Goal: Information Seeking & Learning: Learn about a topic

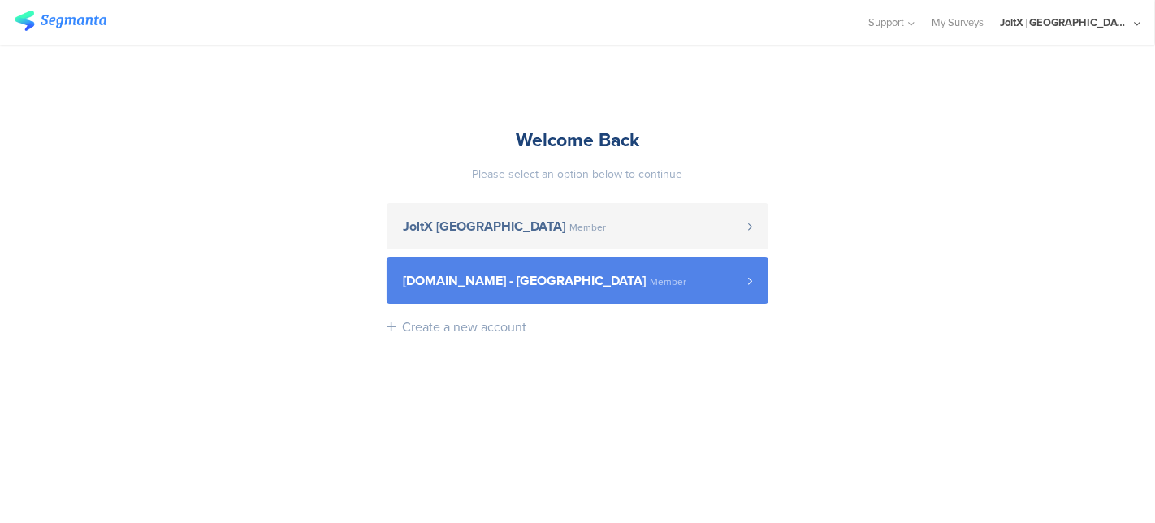
click at [466, 284] on span "[DOMAIN_NAME] - [GEOGRAPHIC_DATA]" at bounding box center [524, 280] width 243 height 13
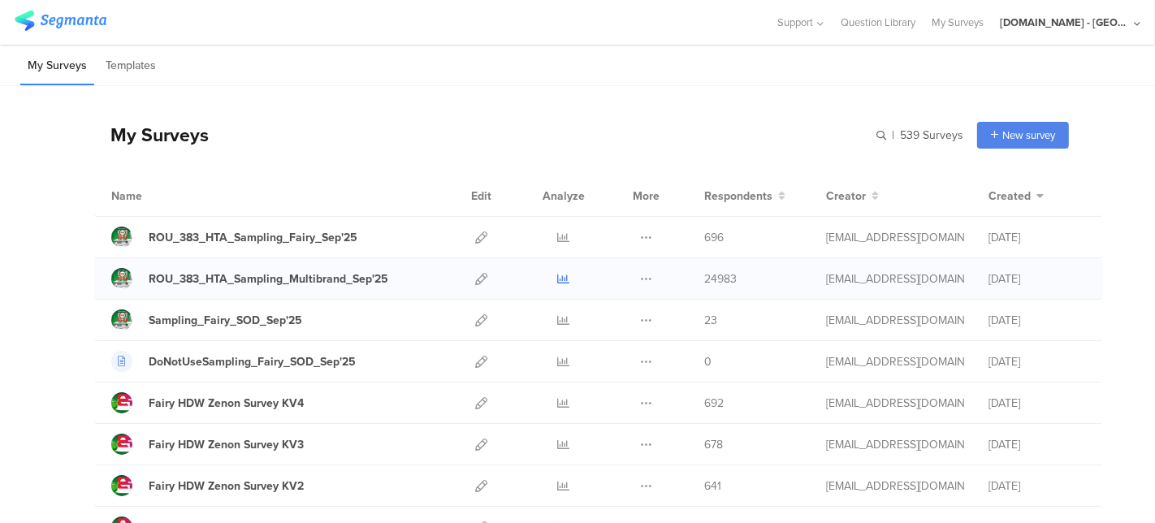
click at [558, 279] on icon at bounding box center [564, 279] width 12 height 12
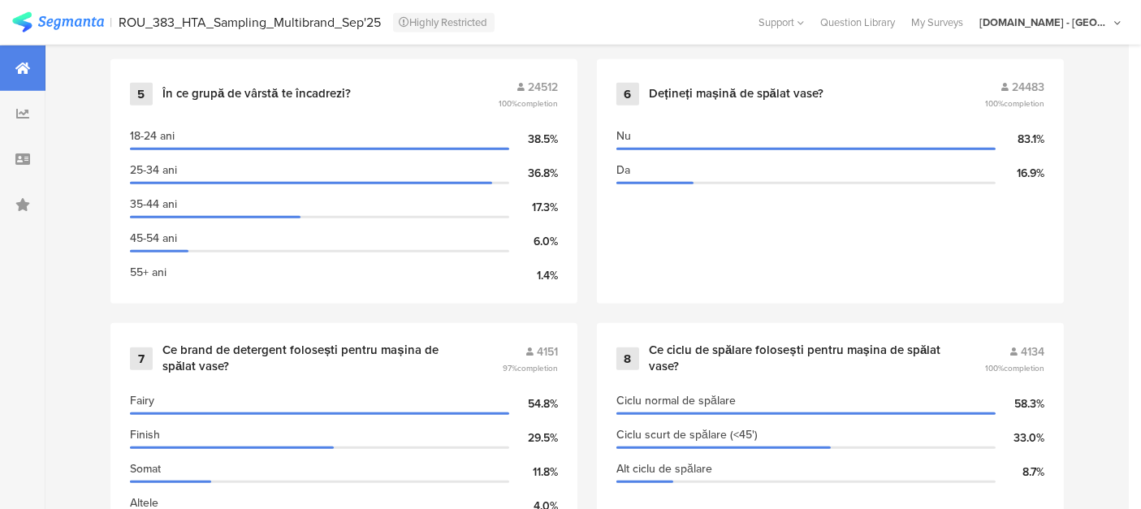
scroll to position [1246, 2]
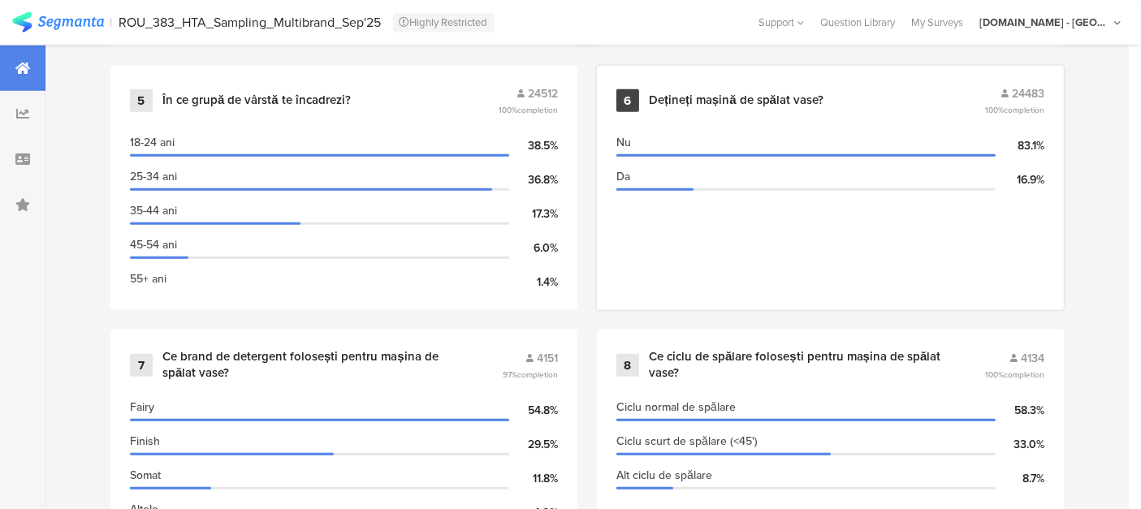
click at [992, 96] on div "6 Dețineți mașină de spălat vase? 24483 100% completion" at bounding box center [830, 100] width 428 height 31
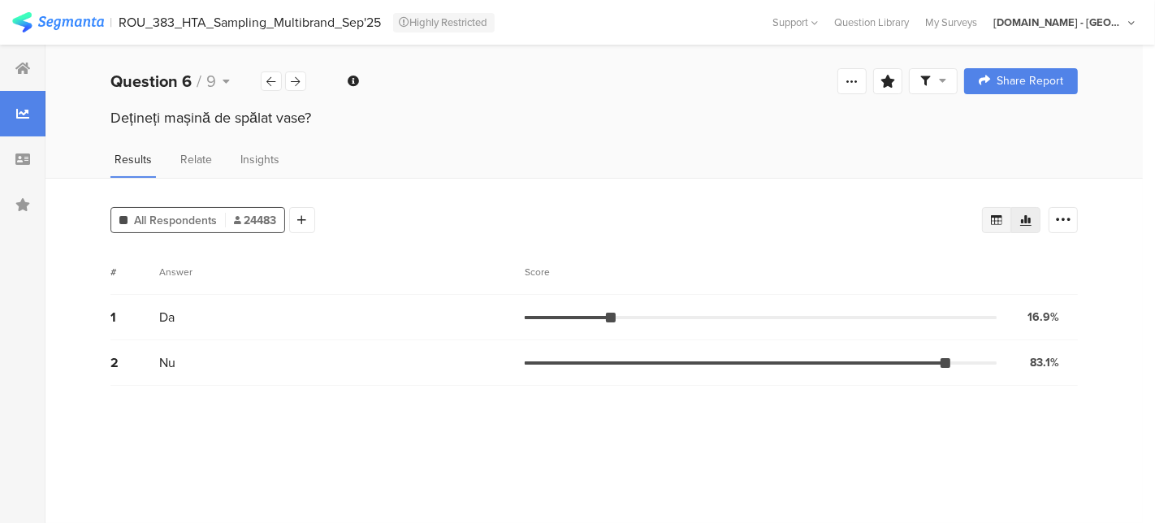
click at [991, 222] on icon at bounding box center [996, 220] width 13 height 13
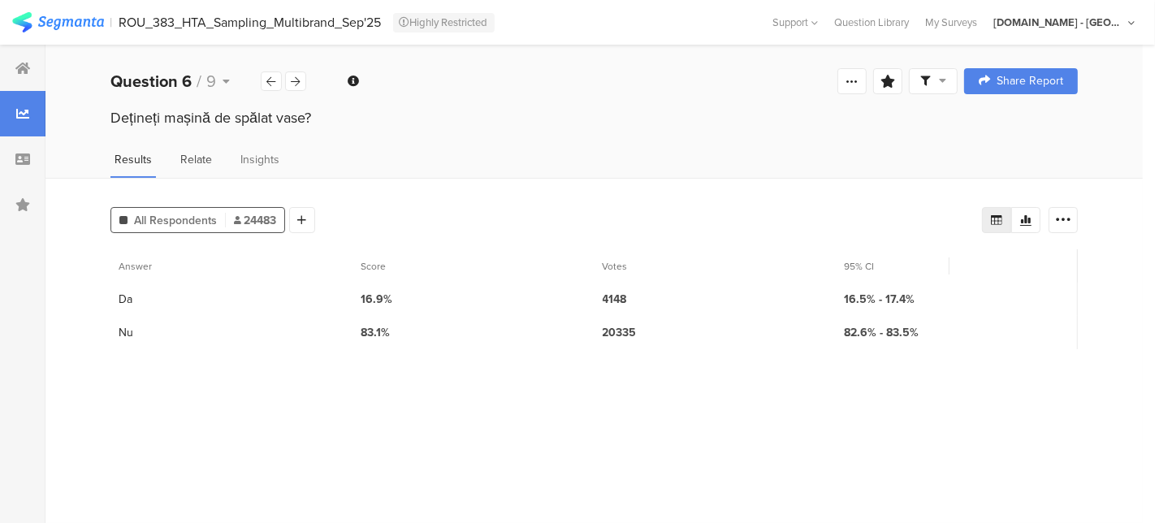
click at [188, 152] on span "Relate" at bounding box center [196, 159] width 32 height 17
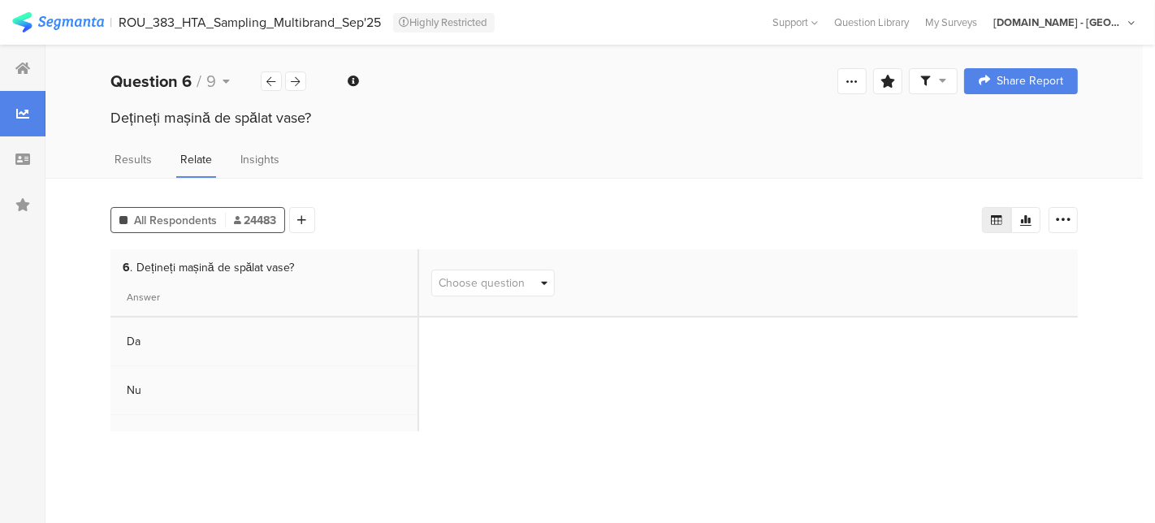
click at [472, 297] on div "4 Ce marcă de absorbante folosești de obicei? 5 În ce grupă de vârstă te încadr…" at bounding box center [748, 283] width 659 height 68
click at [469, 279] on span "Choose question" at bounding box center [481, 282] width 86 height 17
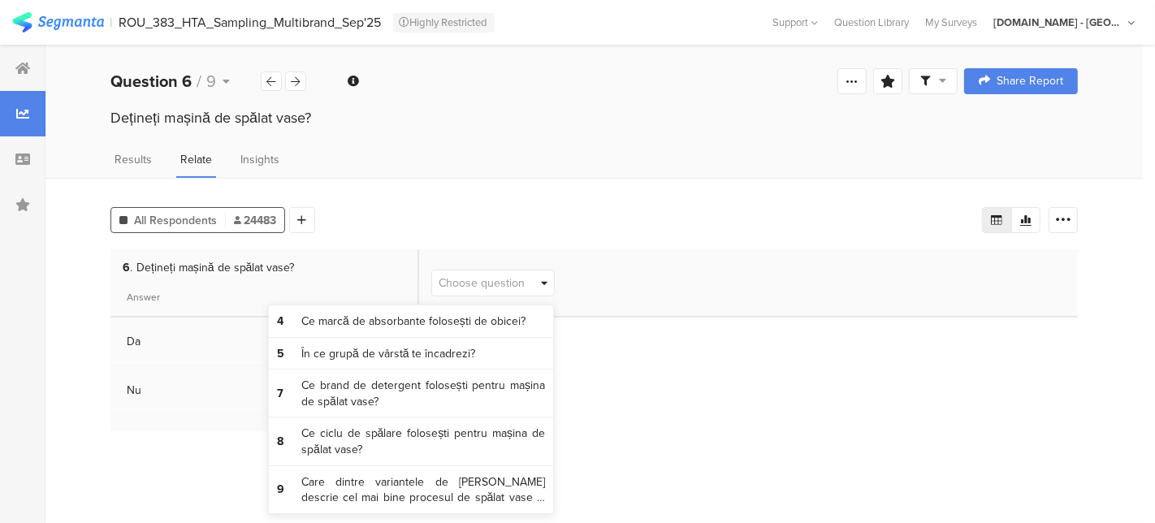
click at [359, 187] on div "All Respondents 24483 Add Segment Vote count Export as Excel 6 . Dețineți mașin…" at bounding box center [593, 350] width 1097 height 345
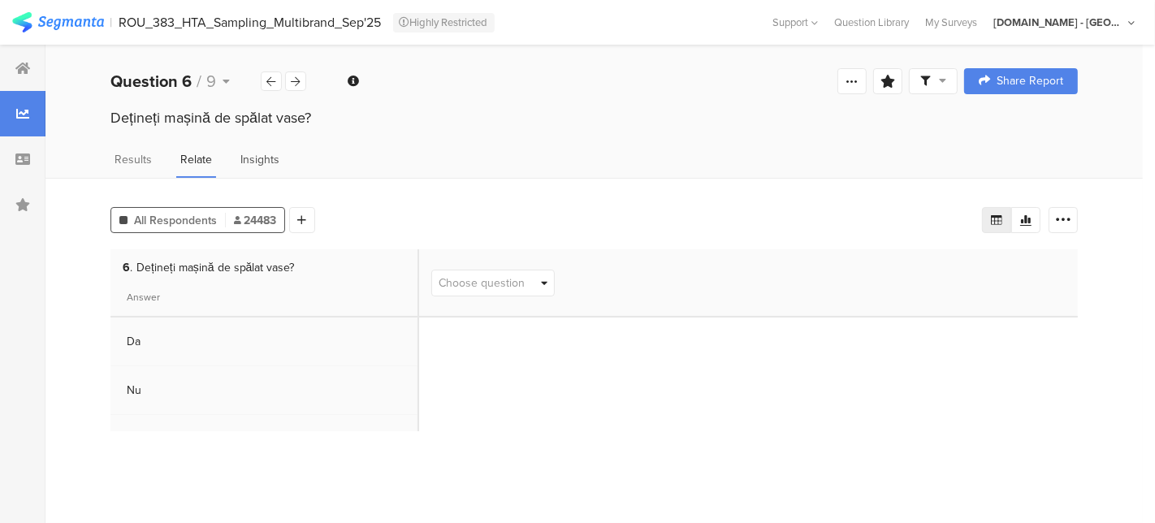
click at [254, 162] on span "Insights" at bounding box center [259, 159] width 39 height 17
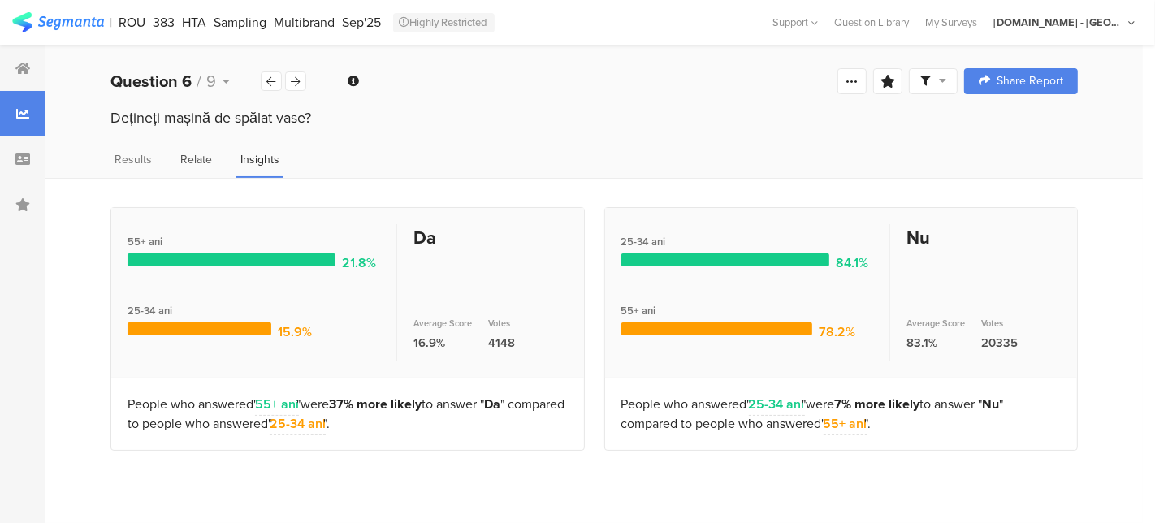
click at [192, 162] on span "Relate" at bounding box center [196, 159] width 32 height 17
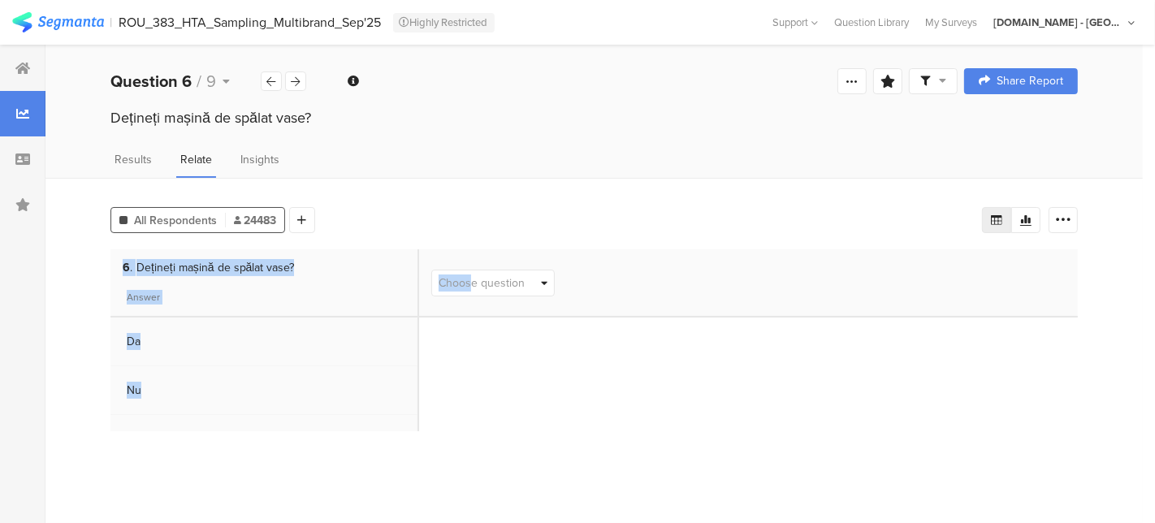
drag, startPoint x: 301, startPoint y: 236, endPoint x: 470, endPoint y: 286, distance: 176.0
click at [470, 286] on div "All Respondents 24483 Add Segment Vote count Export as Excel 6 . Dețineți mașin…" at bounding box center [593, 350] width 1097 height 345
click at [381, 277] on div "6 . Dețineți mașină de spălat vase?" at bounding box center [263, 263] width 307 height 29
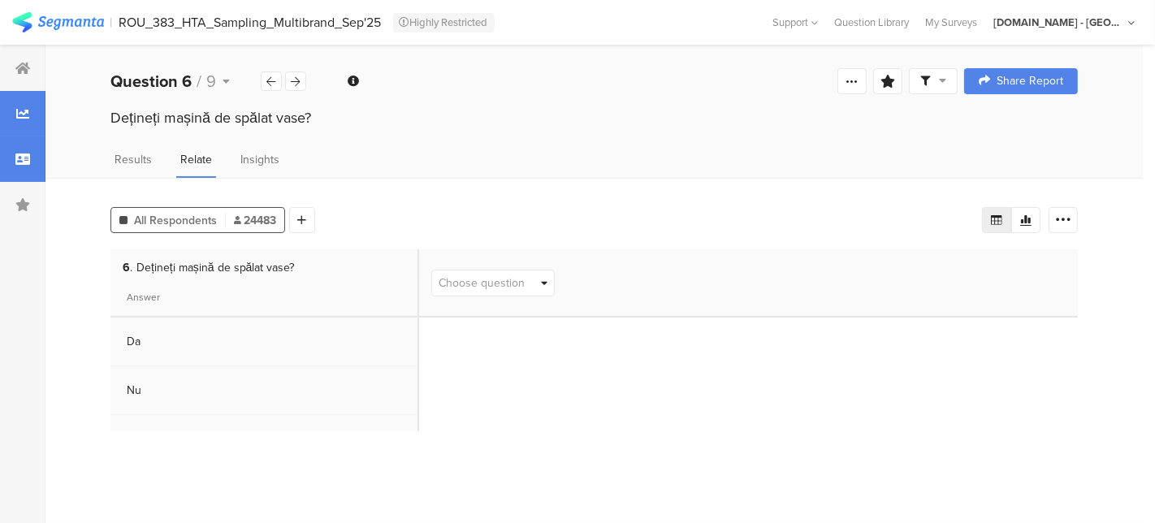
click at [28, 168] on div at bounding box center [22, 158] width 45 height 45
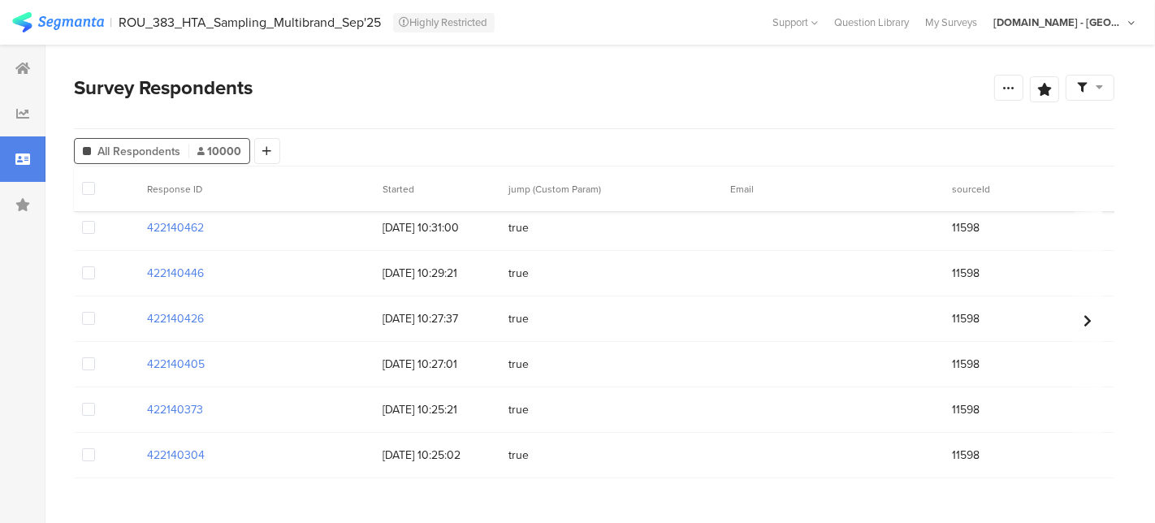
scroll to position [3, 0]
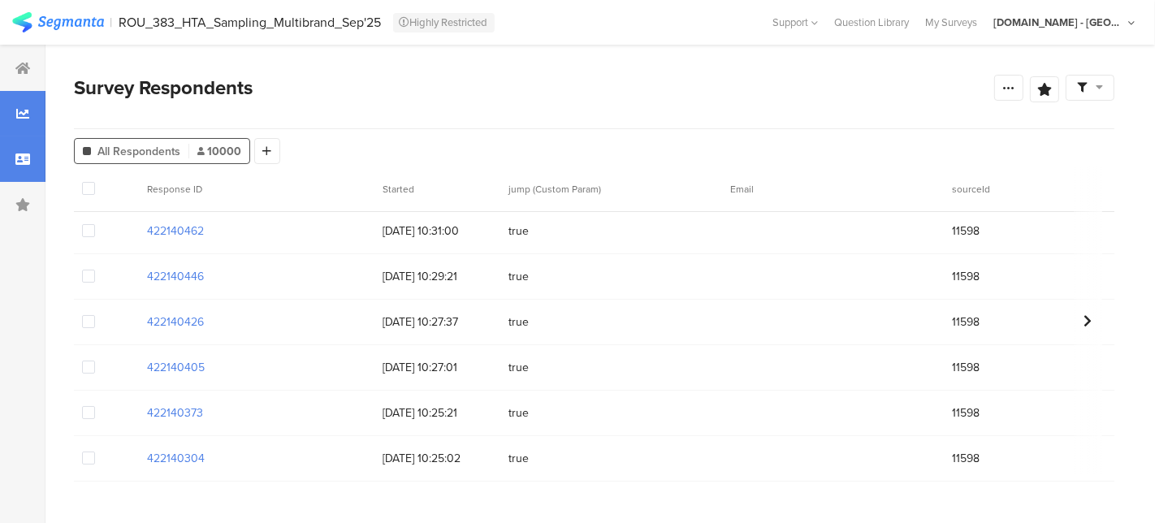
click at [24, 110] on icon at bounding box center [22, 113] width 13 height 13
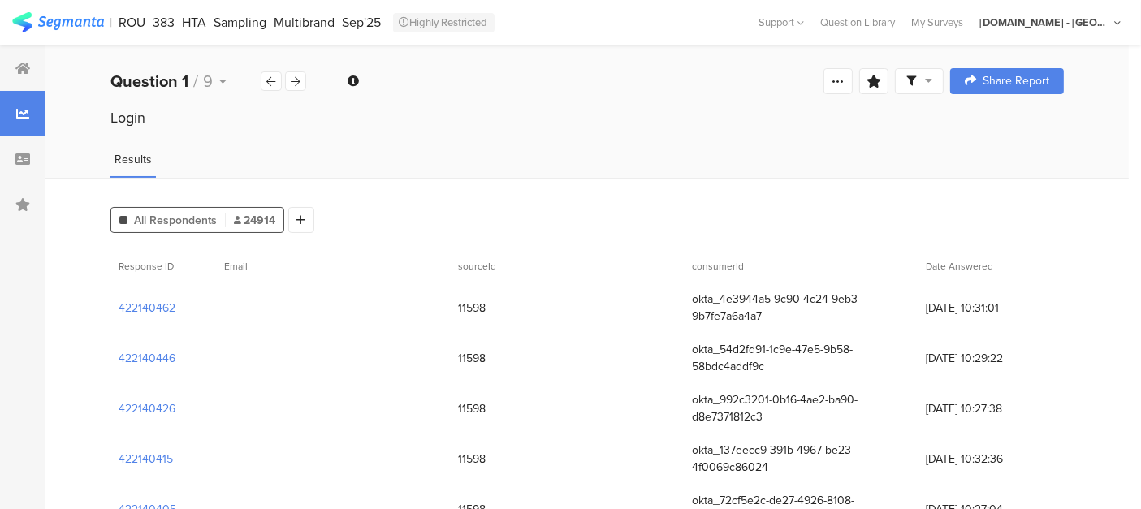
click at [205, 219] on span "All Respondents" at bounding box center [175, 220] width 83 height 17
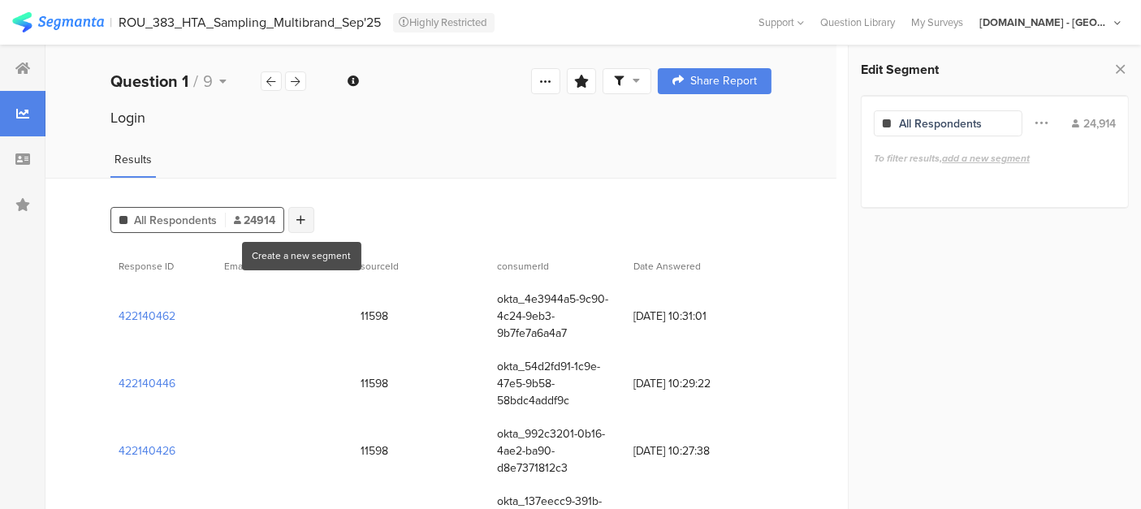
click at [305, 219] on div at bounding box center [301, 220] width 26 height 26
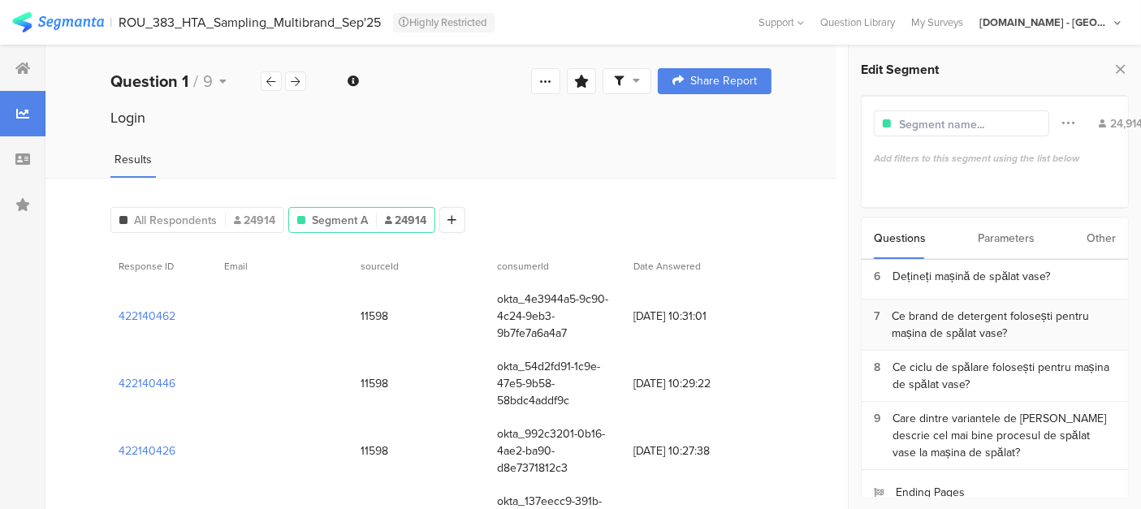
scroll to position [253, 0]
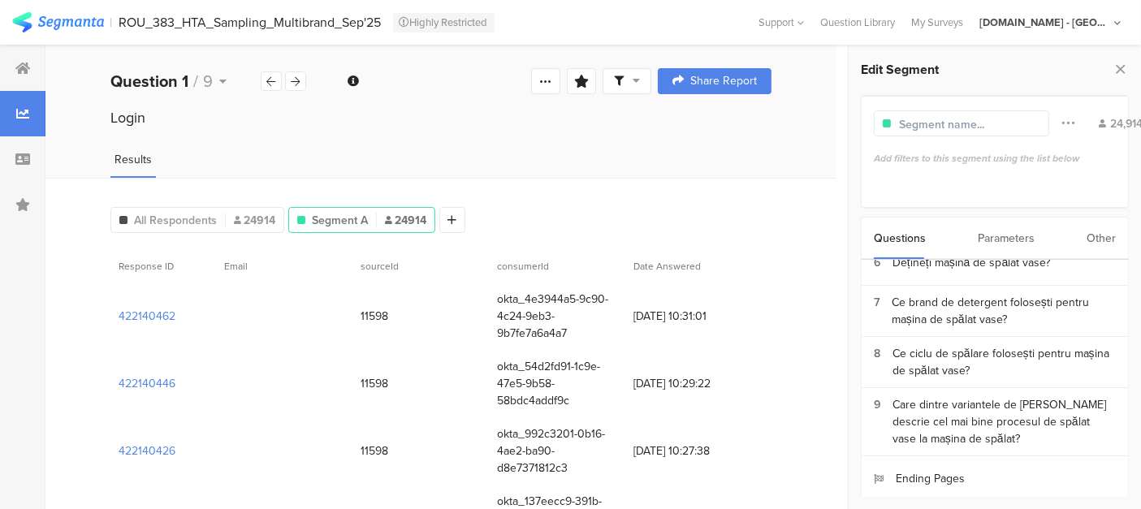
click at [1011, 229] on div "Parameters" at bounding box center [1006, 238] width 57 height 41
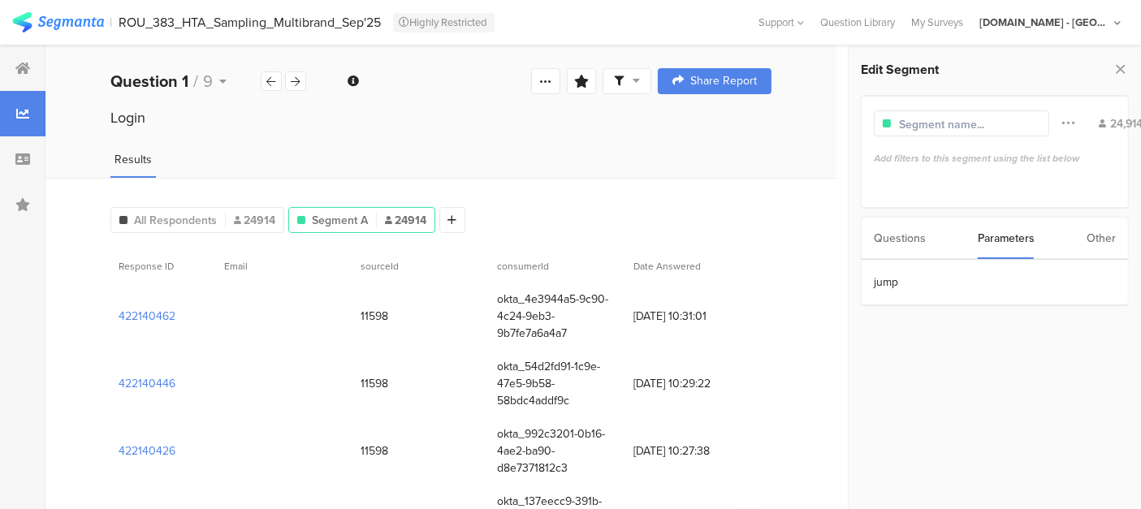
click at [1083, 242] on div "Questions Parameters Other" at bounding box center [995, 238] width 268 height 43
click at [1099, 237] on div "Other" at bounding box center [1100, 238] width 29 height 41
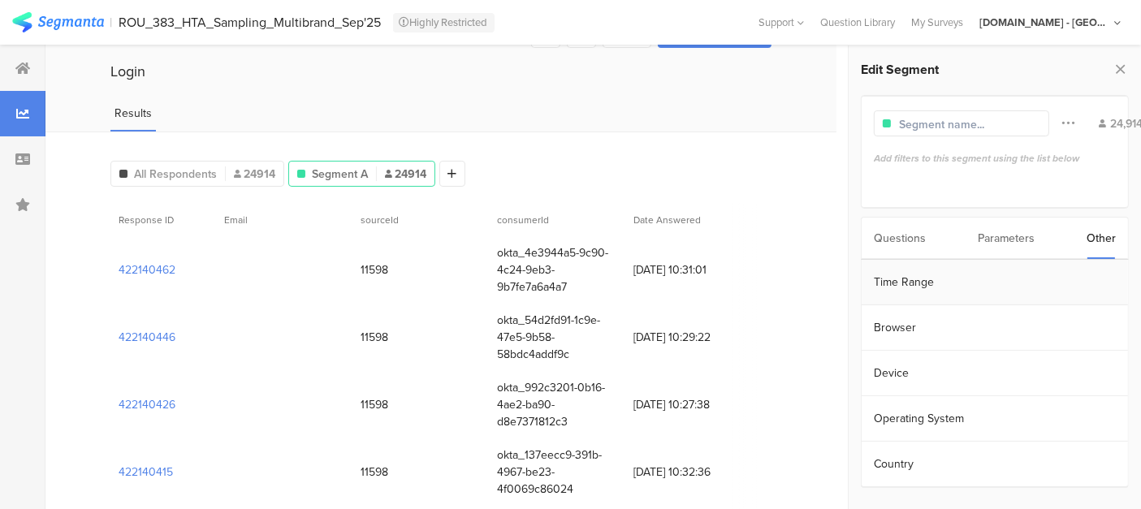
scroll to position [46, 0]
click at [927, 298] on section "Time Range" at bounding box center [995, 282] width 266 height 45
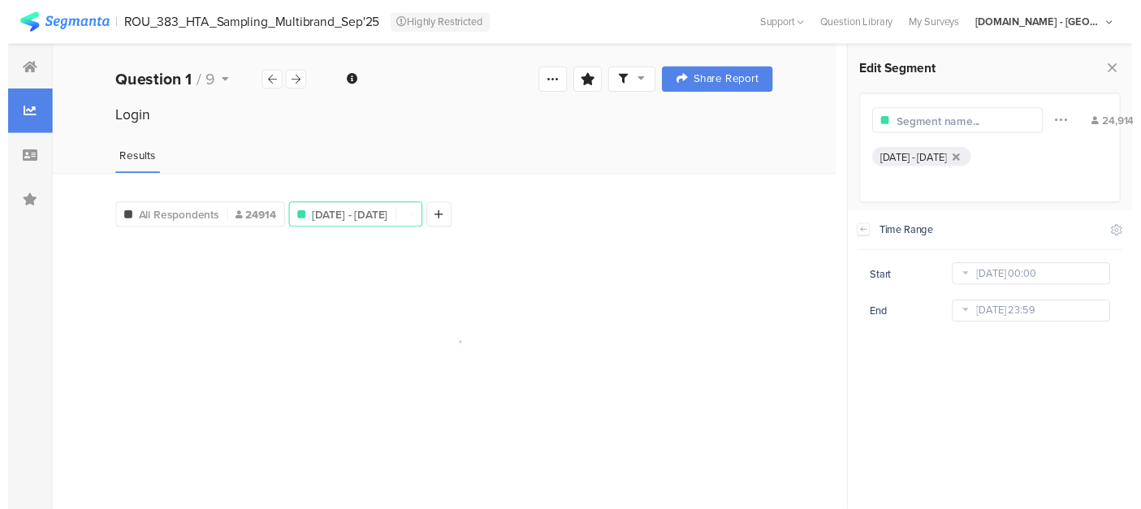
scroll to position [239, 0]
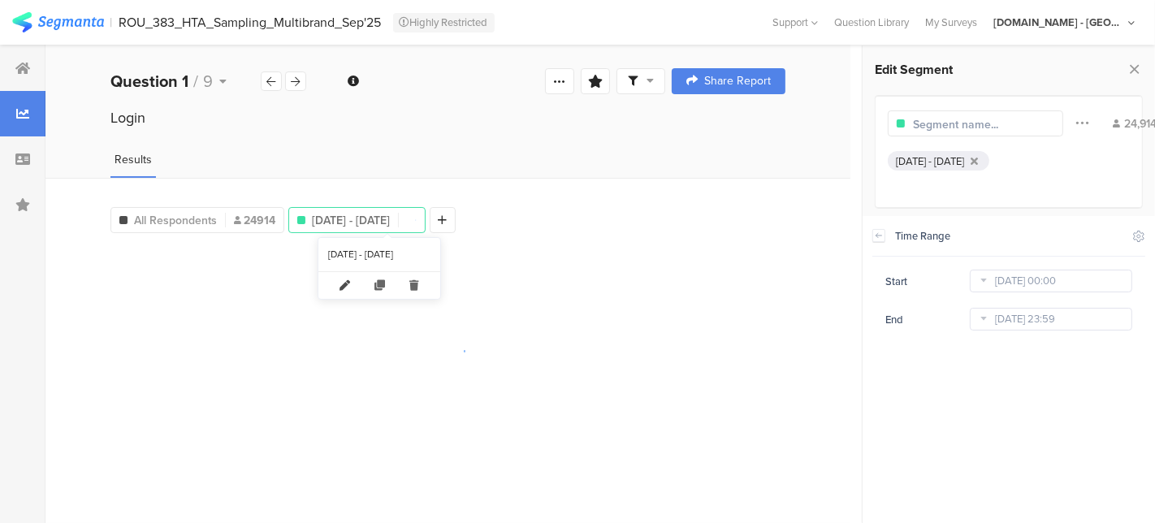
click at [348, 286] on icon at bounding box center [345, 285] width 35 height 27
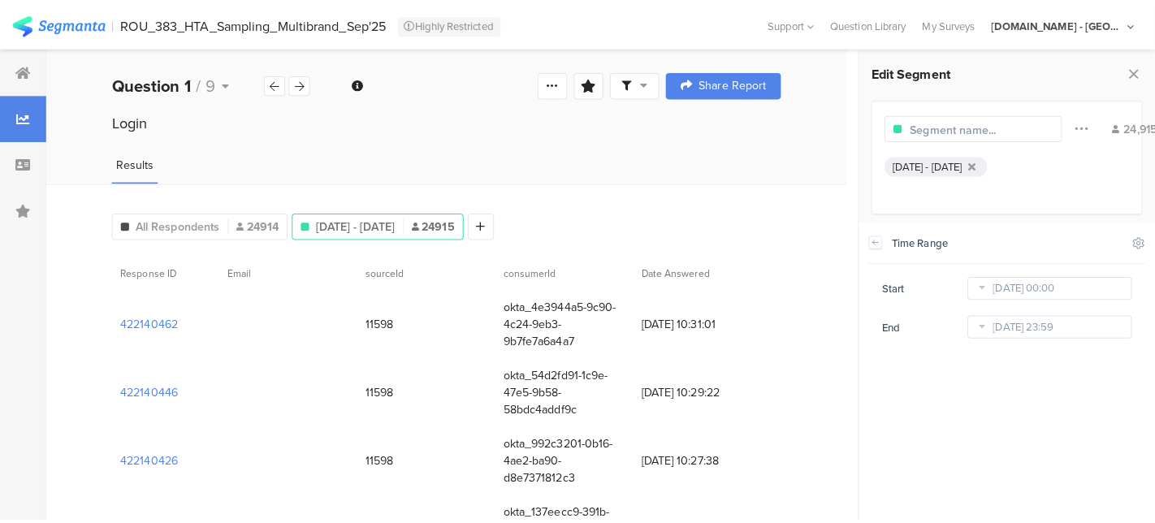
scroll to position [253, 0]
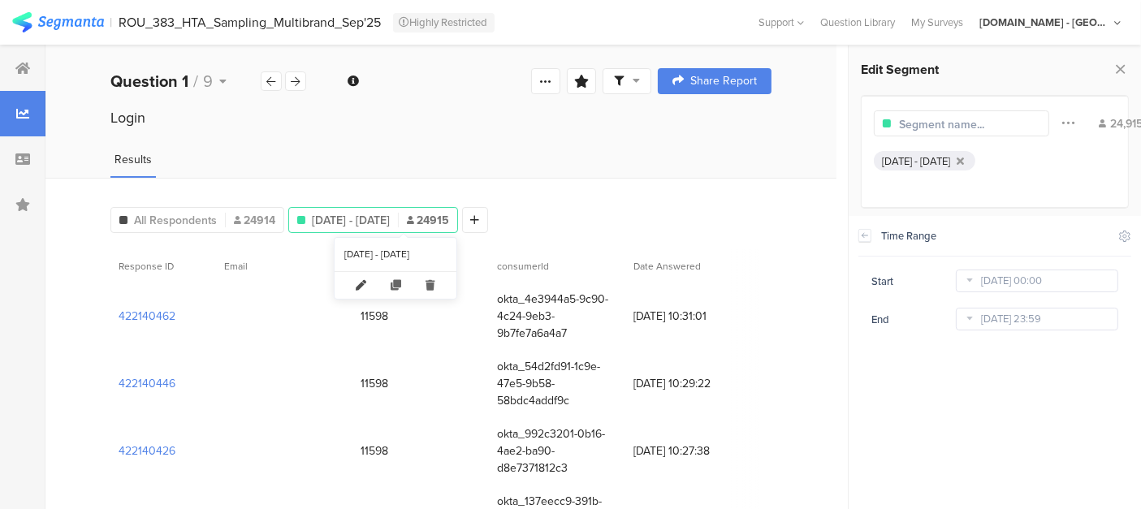
click at [368, 284] on icon at bounding box center [361, 285] width 35 height 27
click at [364, 285] on icon at bounding box center [361, 285] width 35 height 27
click at [1074, 284] on input "Sep 12 2025 00:00" at bounding box center [1037, 281] width 162 height 23
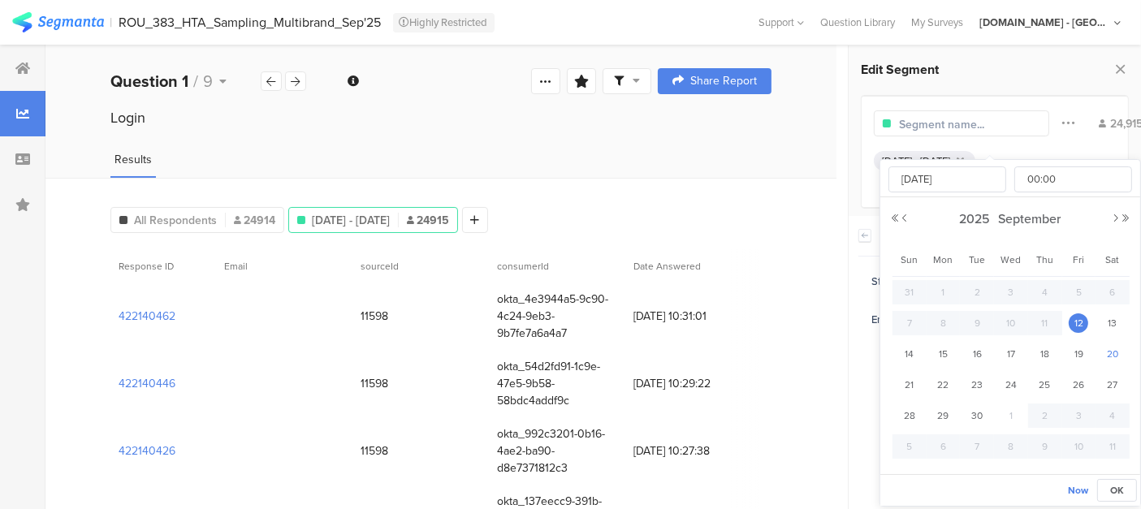
click at [1108, 350] on span "20" at bounding box center [1112, 353] width 19 height 19
type input "Sep 20 2025 00:00"
type input "Sep 20 2025"
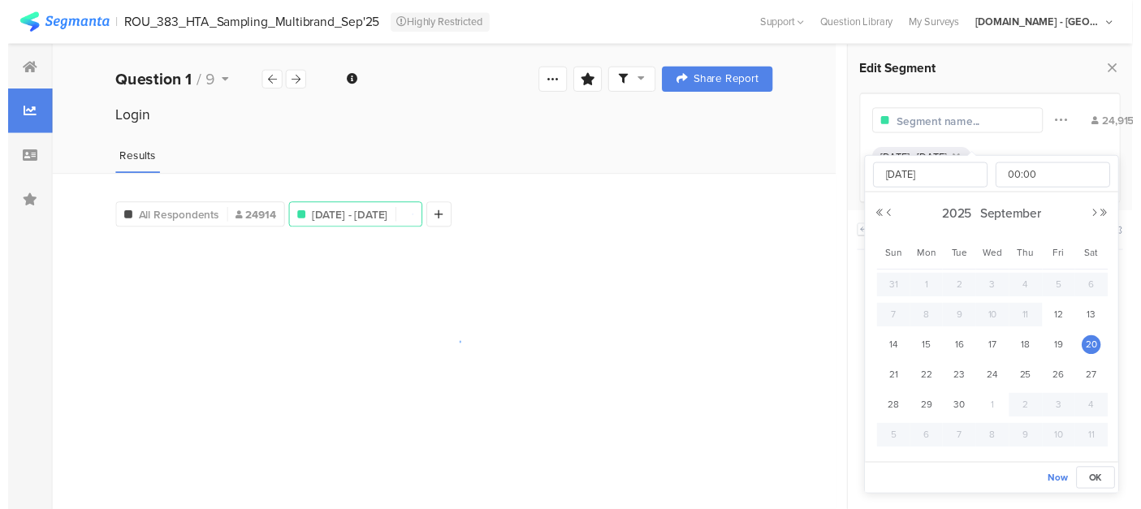
scroll to position [239, 0]
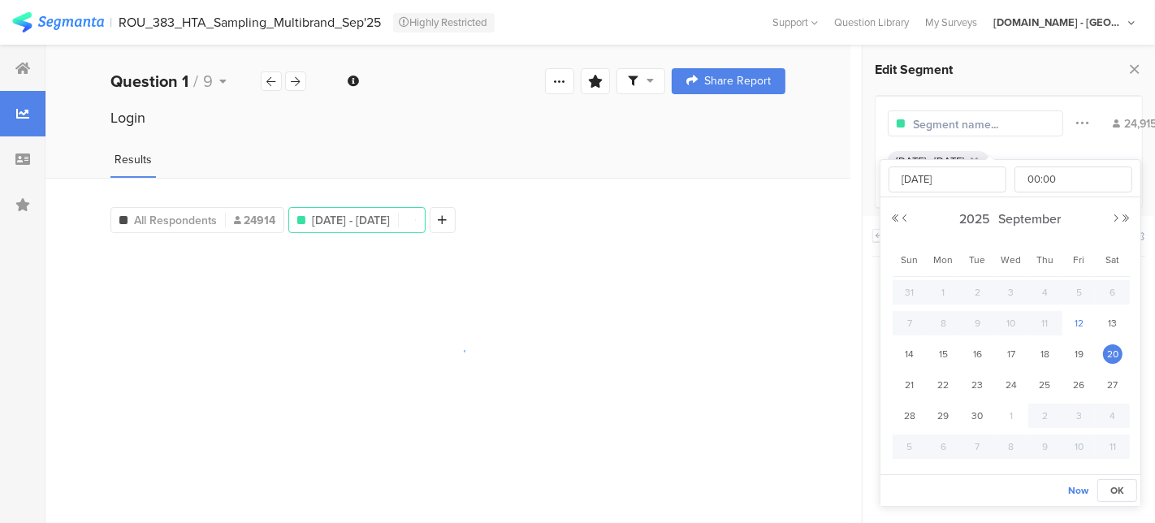
click at [1073, 327] on span "12" at bounding box center [1078, 322] width 19 height 19
type input "Sep 12 2025 00:00"
type input "Sep 12 2025"
click at [1061, 177] on input "00:00" at bounding box center [1073, 179] width 118 height 26
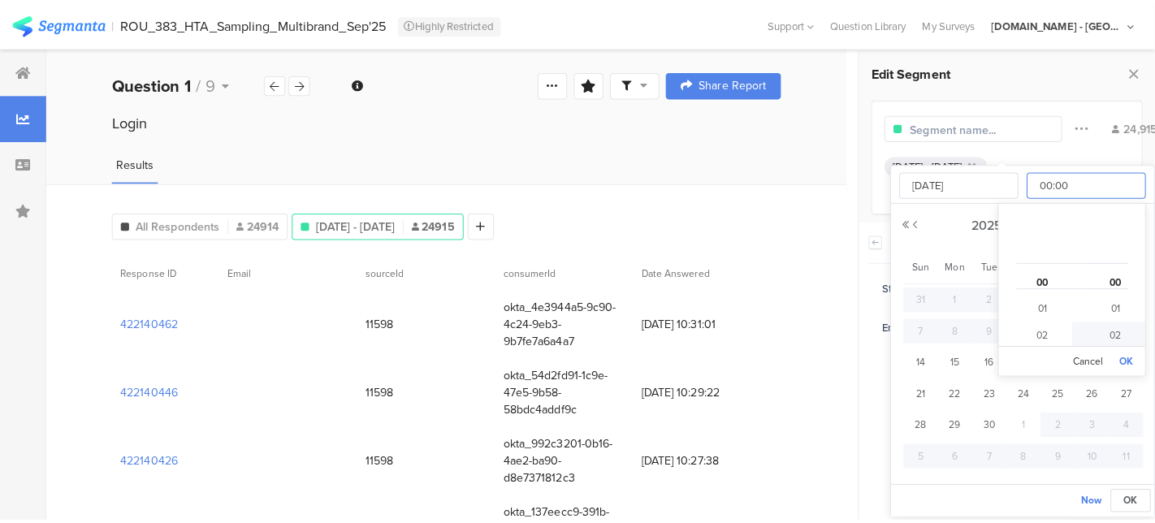
scroll to position [253, 0]
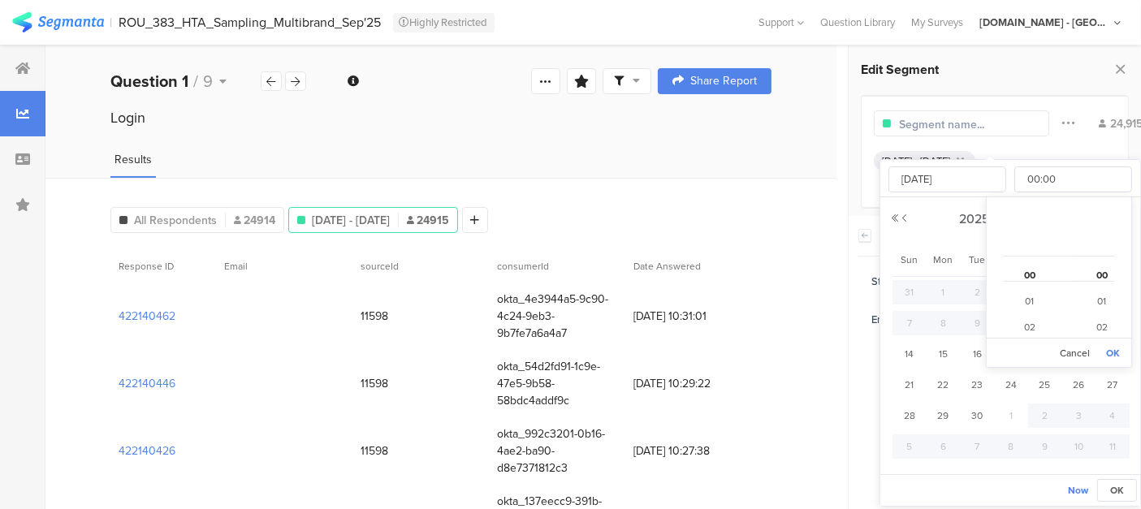
click at [1113, 347] on button "OK" at bounding box center [1113, 353] width 22 height 23
click at [1106, 489] on button "OK" at bounding box center [1117, 490] width 40 height 23
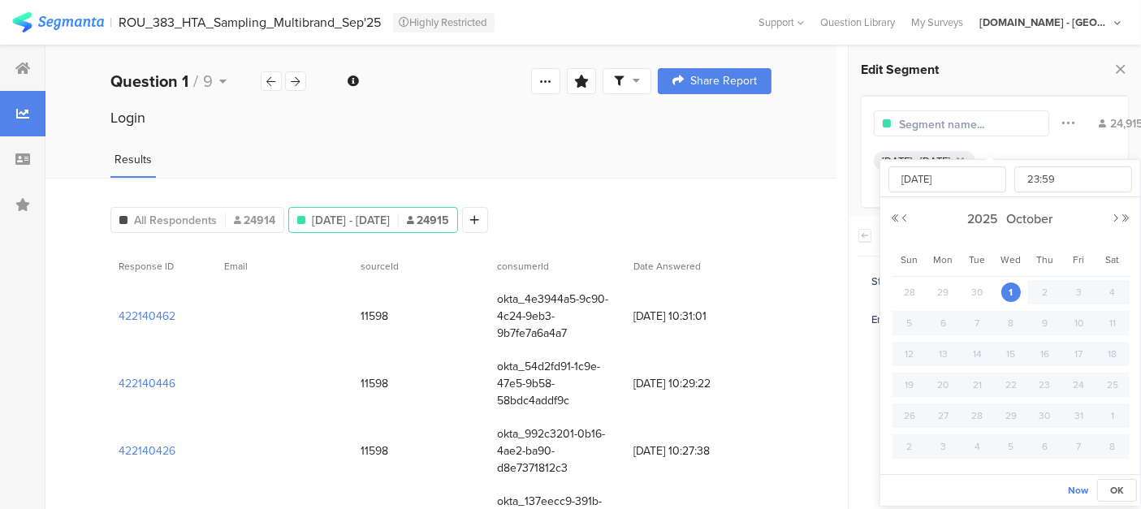
click at [1002, 318] on input "Oct 01 2025 23:59" at bounding box center [1037, 319] width 162 height 23
click at [902, 220] on button "Previous Month" at bounding box center [905, 219] width 10 height 10
click at [1105, 352] on span "20" at bounding box center [1112, 353] width 19 height 19
type input "Sep 20 2025 23:59"
type input "Sep 20 2025"
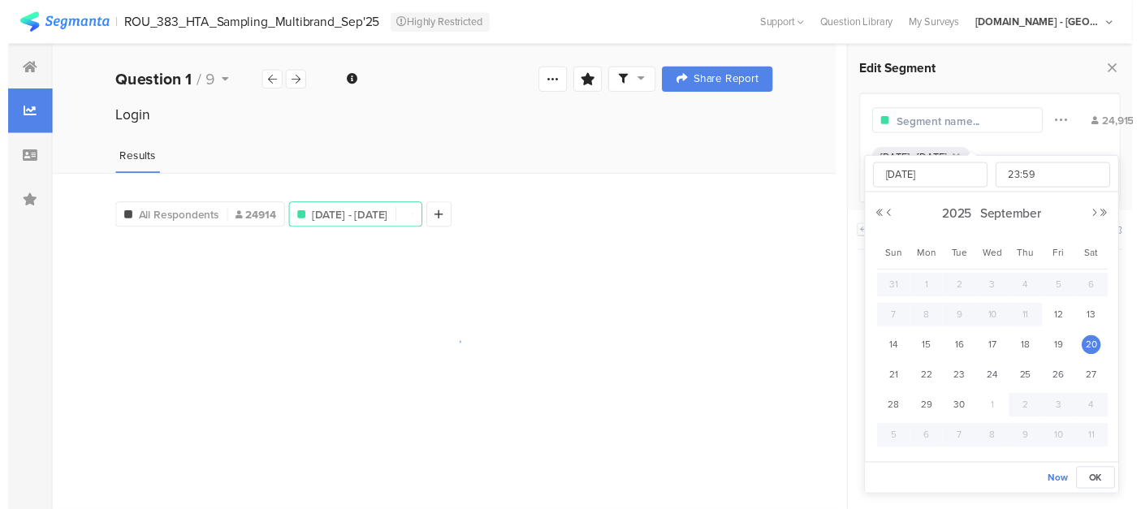
scroll to position [239, 0]
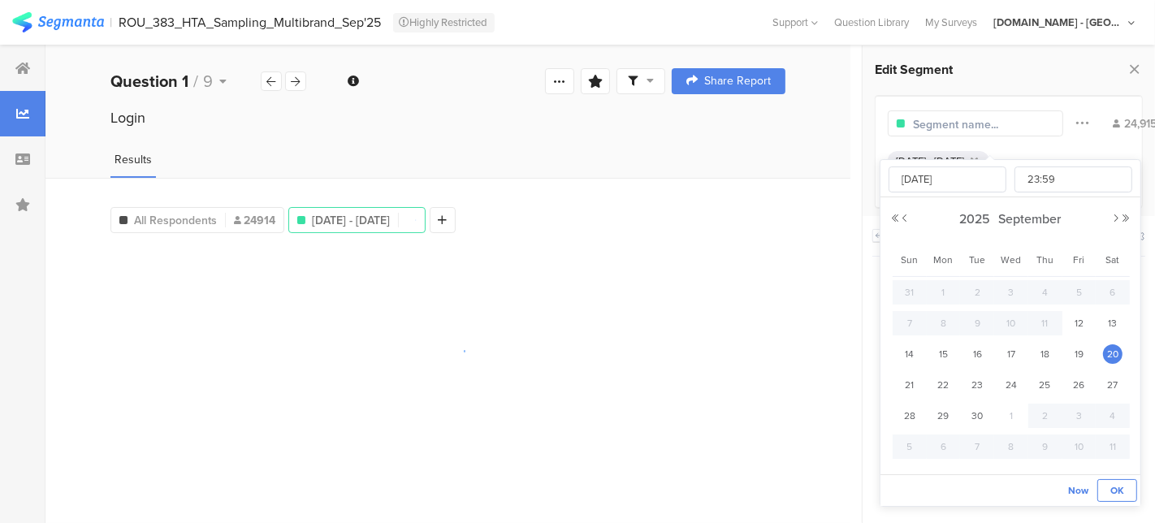
click at [1114, 493] on span "OK" at bounding box center [1117, 490] width 14 height 15
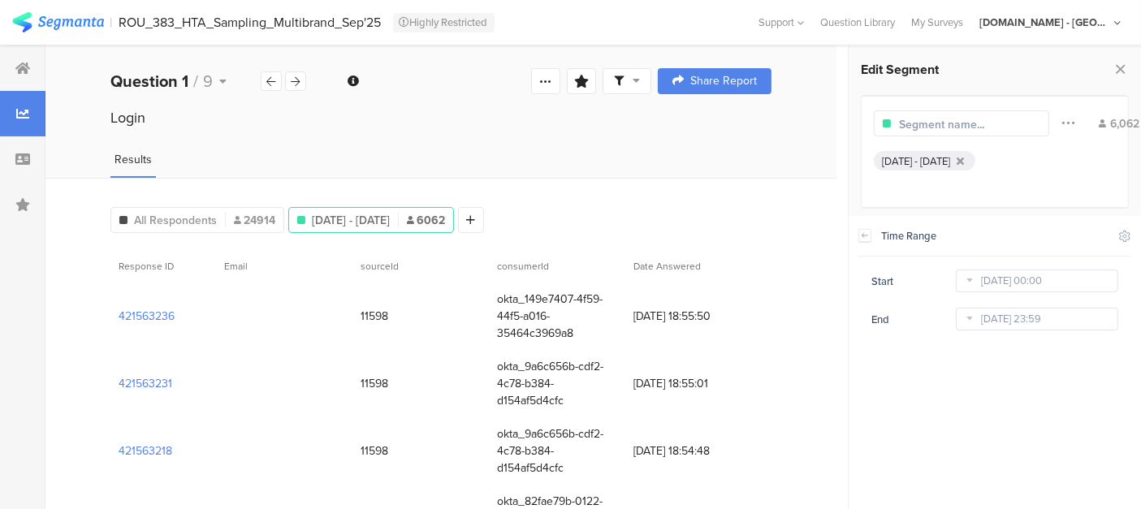
scroll to position [253, 0]
click at [194, 218] on span "All Respondents" at bounding box center [175, 220] width 83 height 17
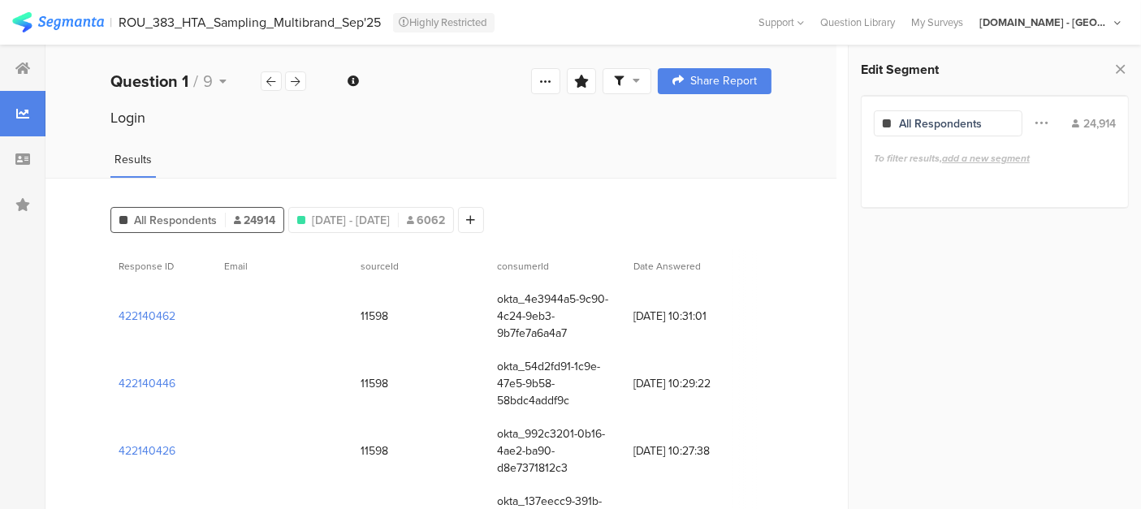
click at [971, 123] on div "All Respondents" at bounding box center [940, 123] width 83 height 17
click at [476, 214] on icon at bounding box center [471, 219] width 9 height 11
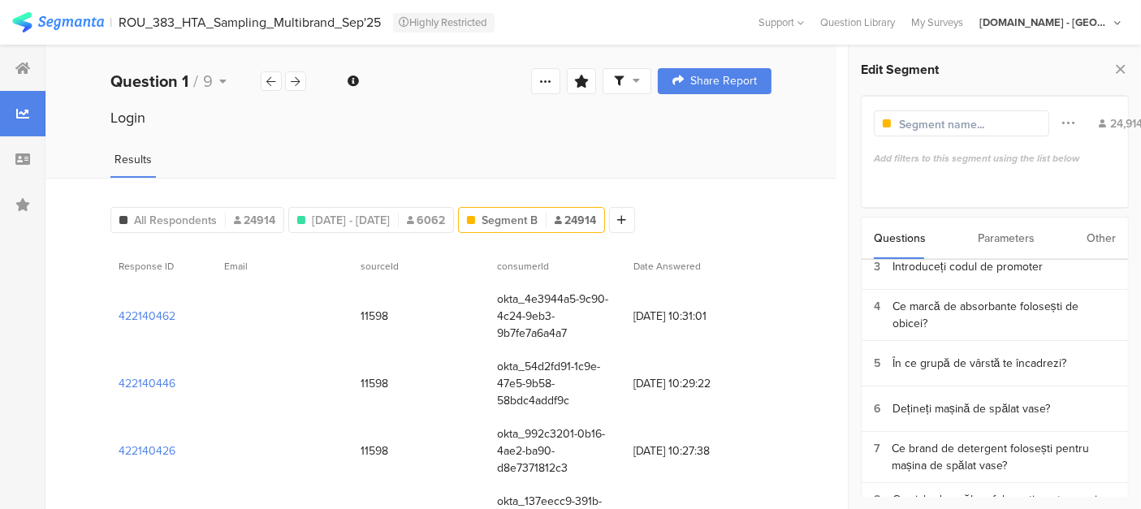
scroll to position [110, 0]
click at [942, 404] on div "Dețineți mașină de spălat vase?" at bounding box center [971, 405] width 158 height 17
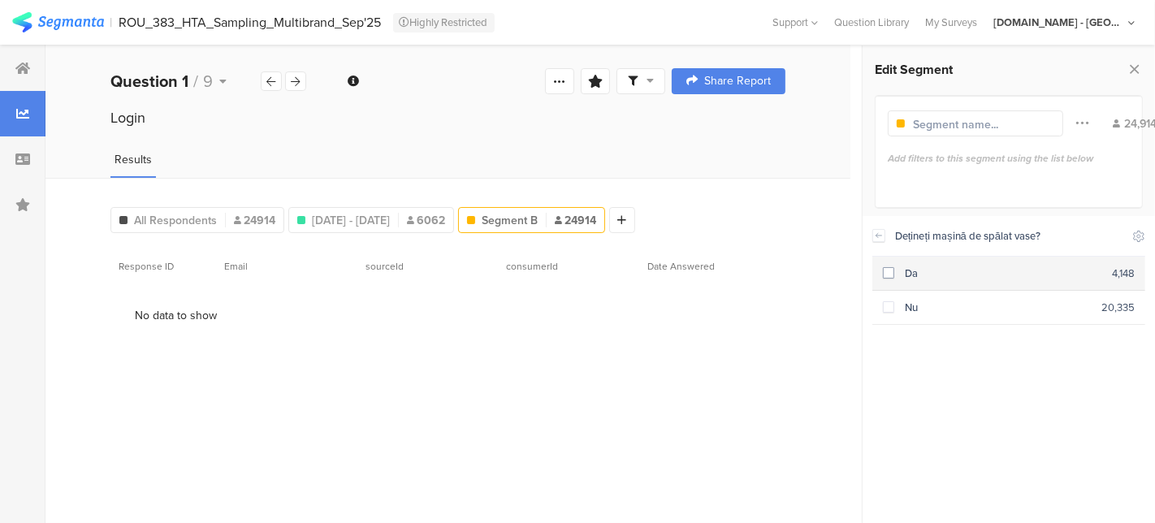
click at [887, 272] on span at bounding box center [888, 272] width 11 height 11
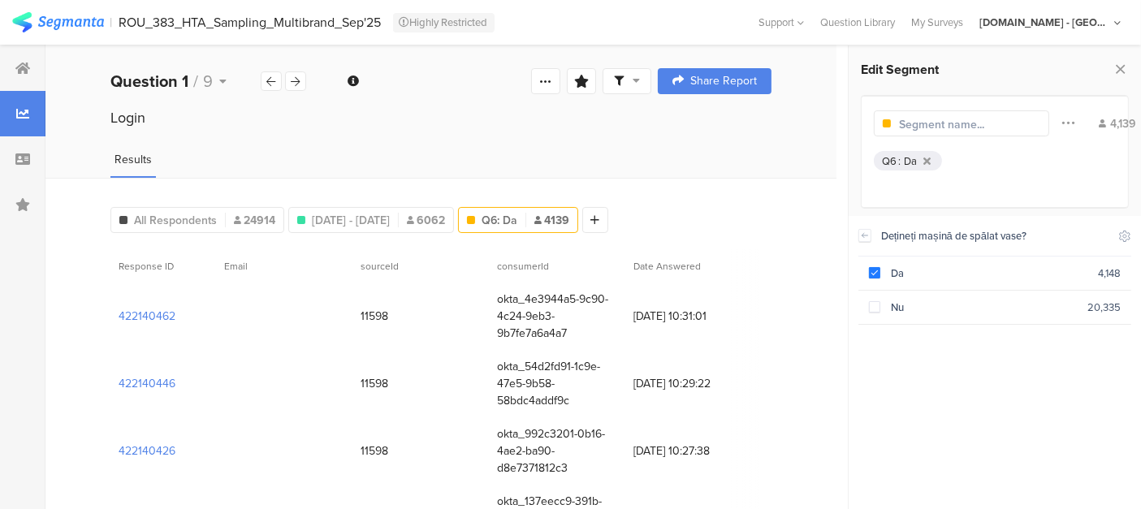
click at [862, 242] on div at bounding box center [864, 235] width 13 height 39
click at [862, 234] on icon at bounding box center [865, 235] width 6 height 4
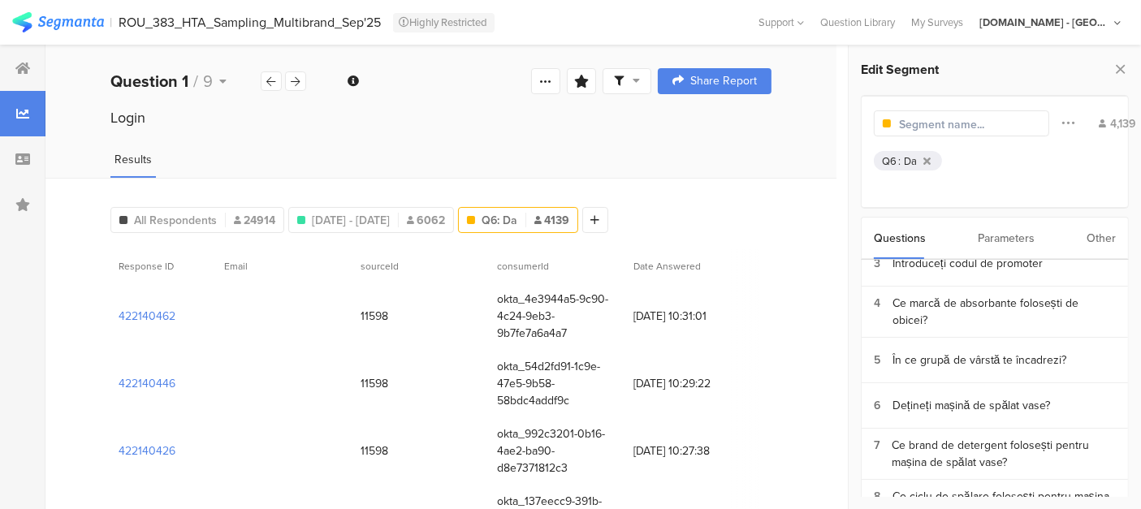
click at [985, 123] on input "text" at bounding box center [969, 124] width 141 height 17
click at [1061, 123] on icon at bounding box center [1067, 122] width 13 height 21
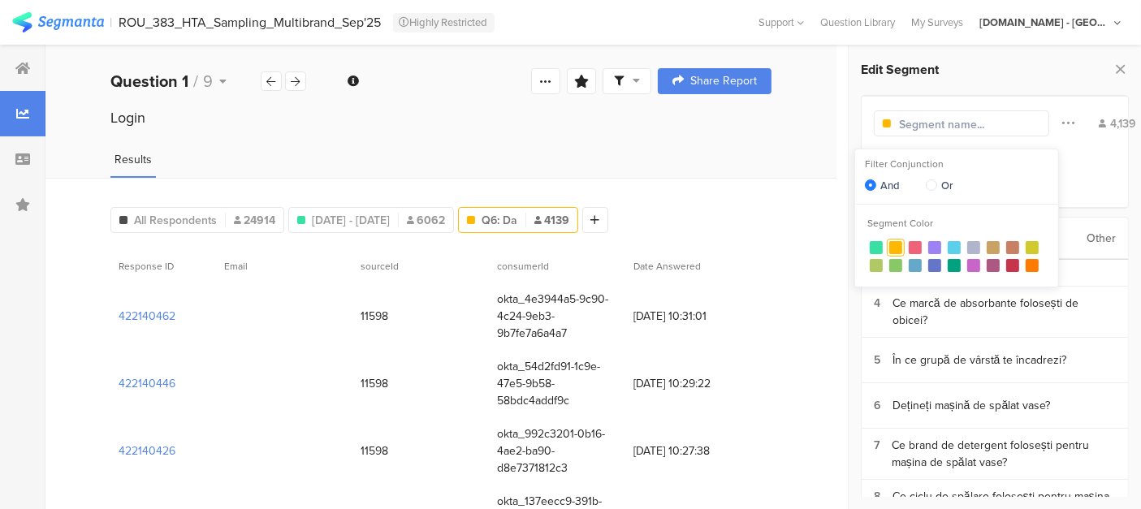
click at [1078, 161] on div "Q6 : Da" at bounding box center [995, 165] width 242 height 29
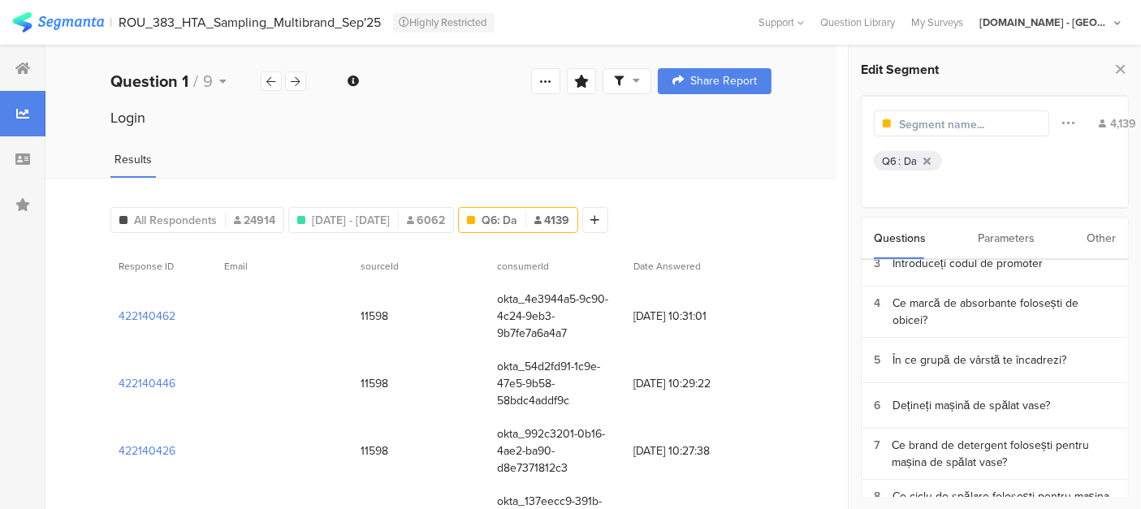
click at [921, 122] on input "text" at bounding box center [969, 124] width 141 height 17
type input "owner"
click at [1061, 126] on icon at bounding box center [1067, 122] width 13 height 21
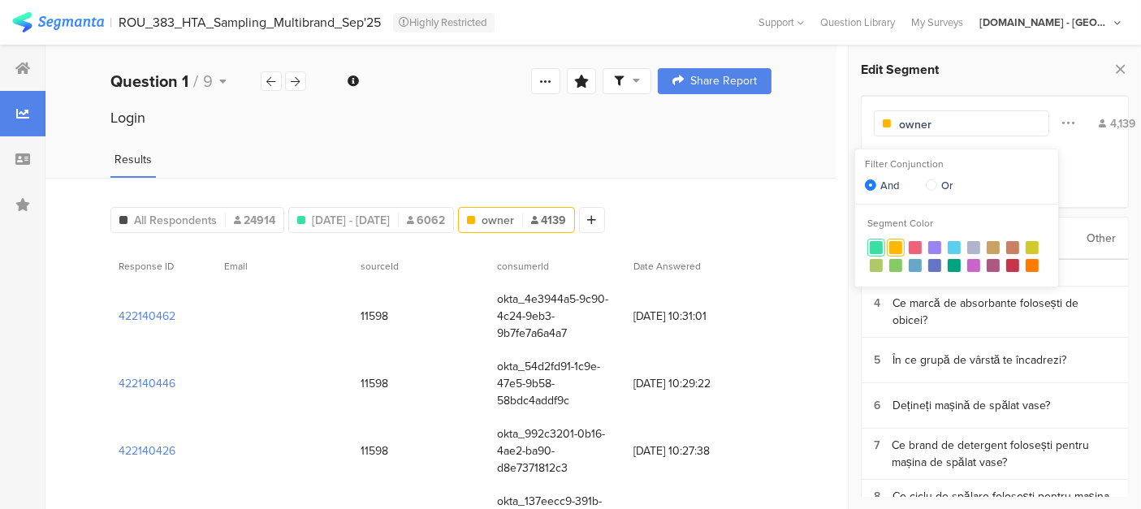
click at [871, 248] on div at bounding box center [876, 247] width 13 height 13
click at [882, 247] on section at bounding box center [876, 248] width 18 height 18
click at [895, 247] on div at bounding box center [895, 247] width 13 height 13
click at [1124, 68] on icon at bounding box center [1120, 69] width 17 height 23
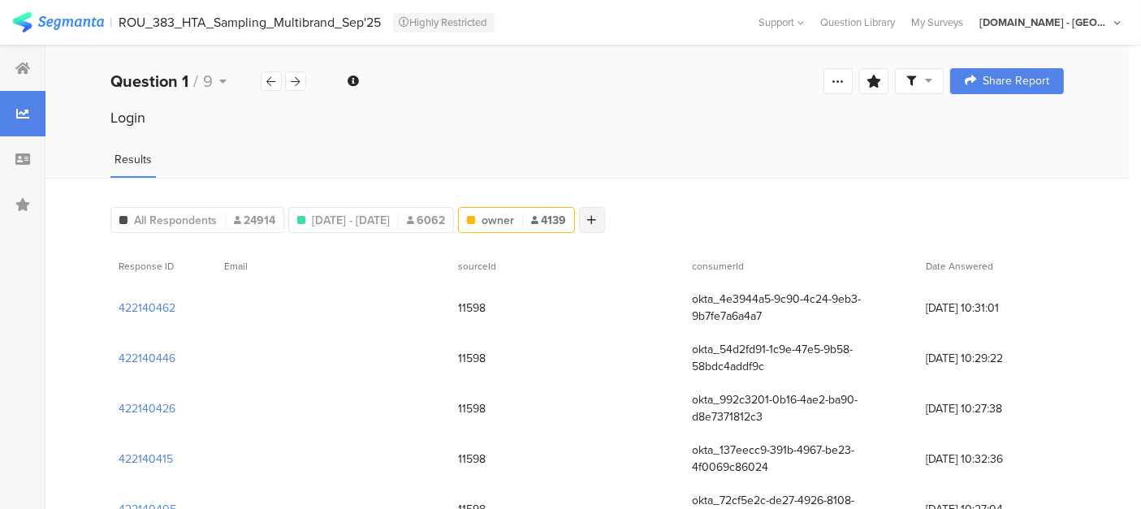
click at [597, 218] on icon at bounding box center [592, 219] width 9 height 11
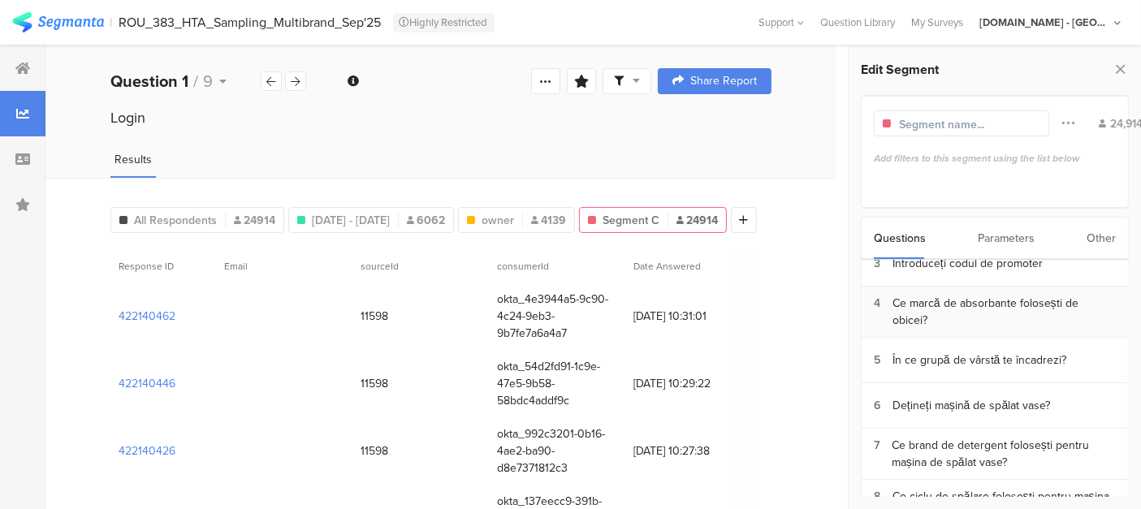
scroll to position [253, 0]
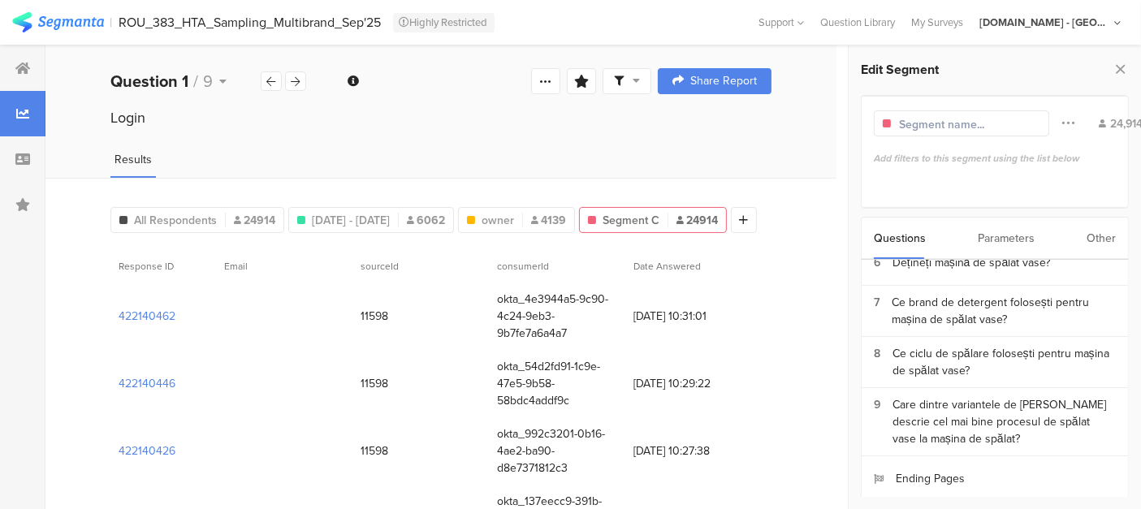
click at [1013, 235] on div "Parameters" at bounding box center [1006, 238] width 57 height 41
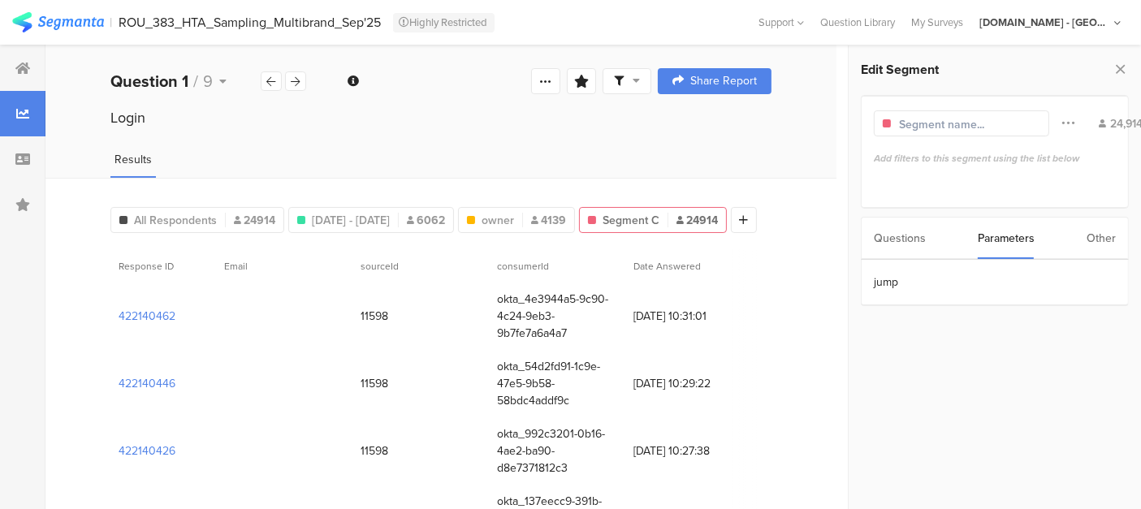
click at [1084, 233] on div "Questions Parameters Other" at bounding box center [995, 238] width 268 height 43
click at [1097, 238] on div "Other" at bounding box center [1100, 238] width 29 height 41
click at [951, 479] on div "Other Segments" at bounding box center [986, 475] width 225 height 17
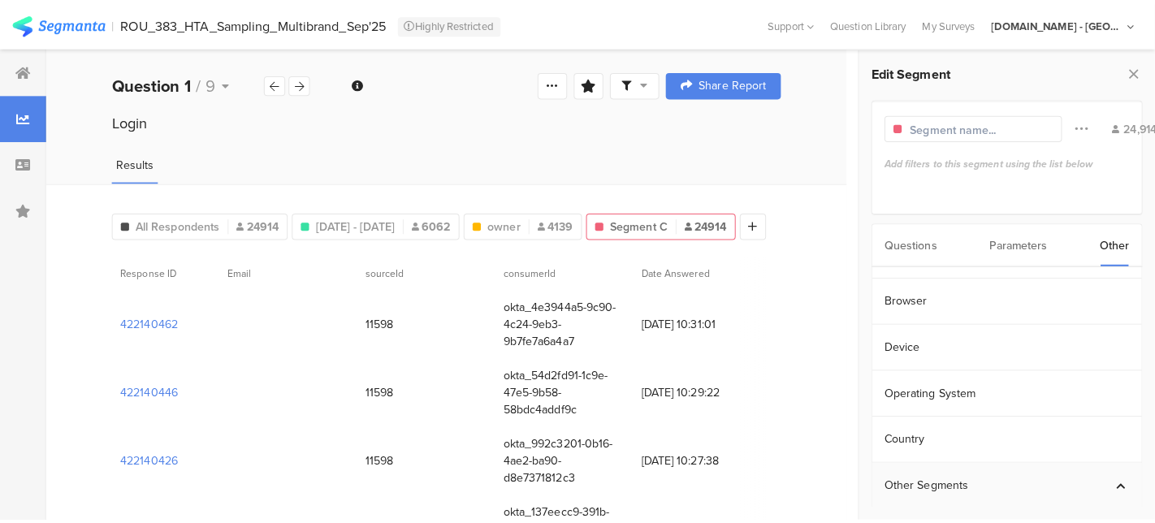
scroll to position [125, 0]
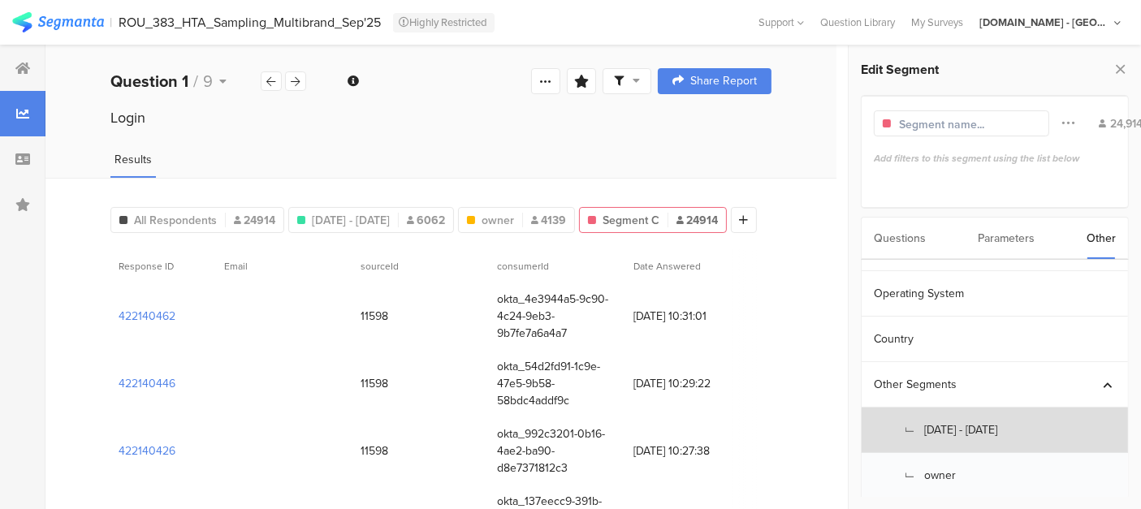
click at [947, 432] on section "L Sep 12, 2025 - Sep 20, 2025" at bounding box center [995, 430] width 266 height 45
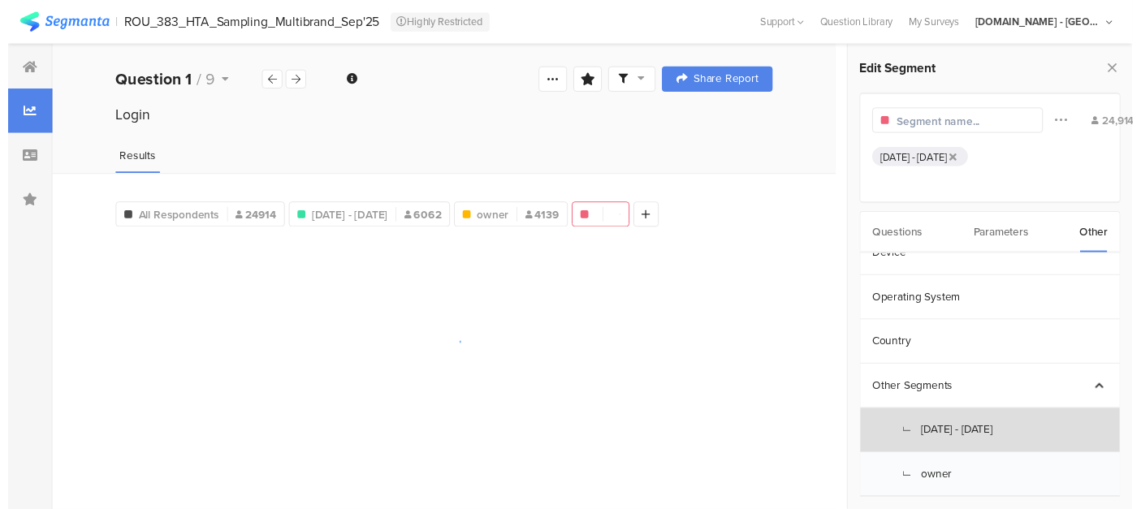
scroll to position [111, 0]
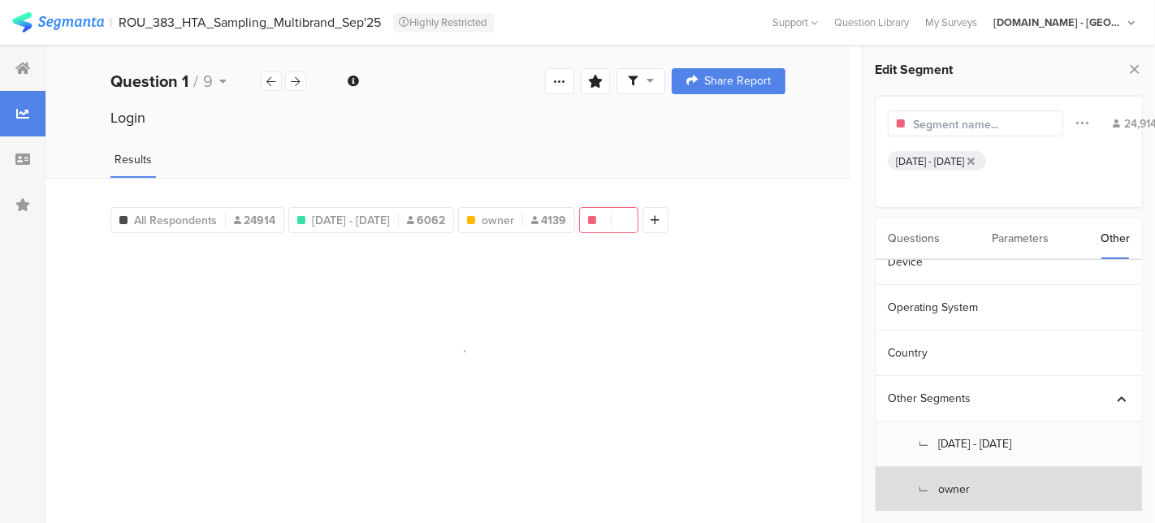
click at [940, 488] on section "L owner" at bounding box center [1008, 489] width 266 height 45
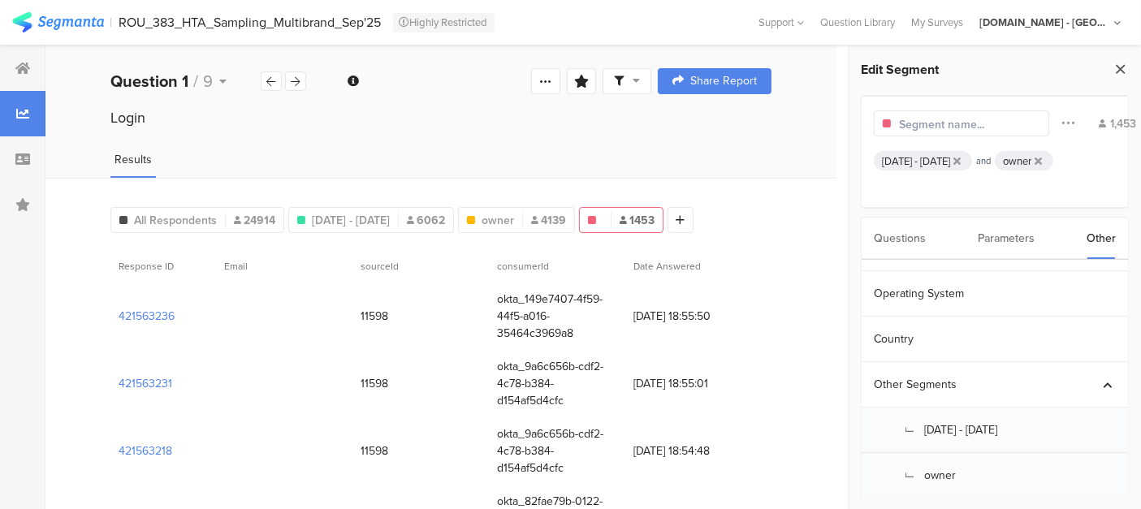
click at [1120, 73] on icon at bounding box center [1120, 69] width 17 height 23
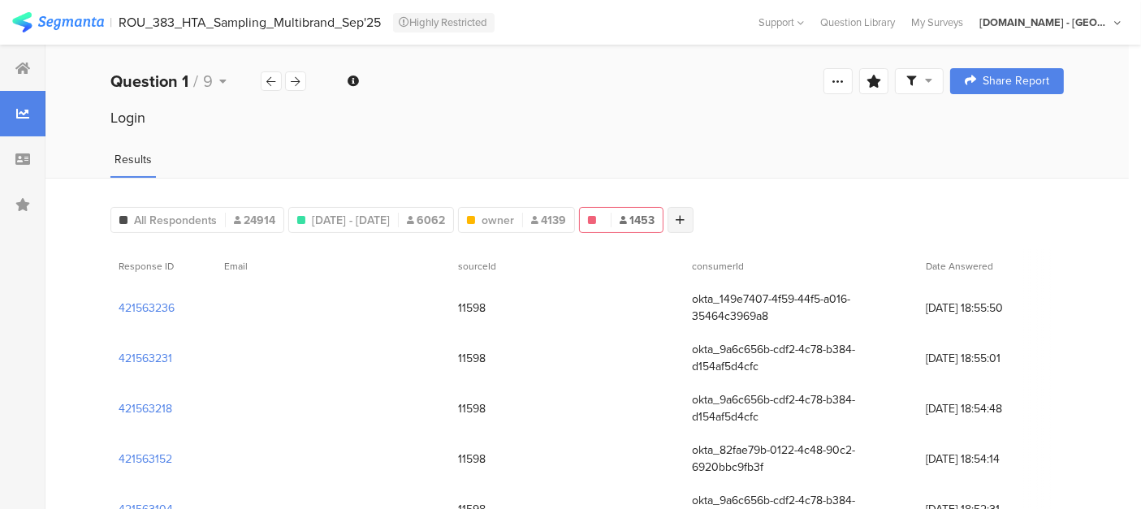
click at [685, 218] on icon at bounding box center [680, 219] width 9 height 11
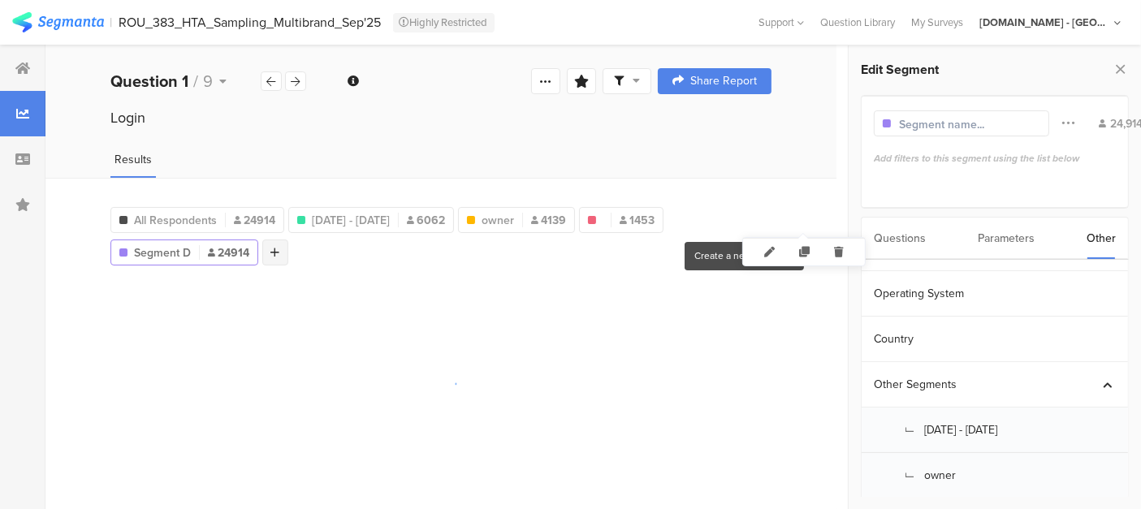
scroll to position [111, 0]
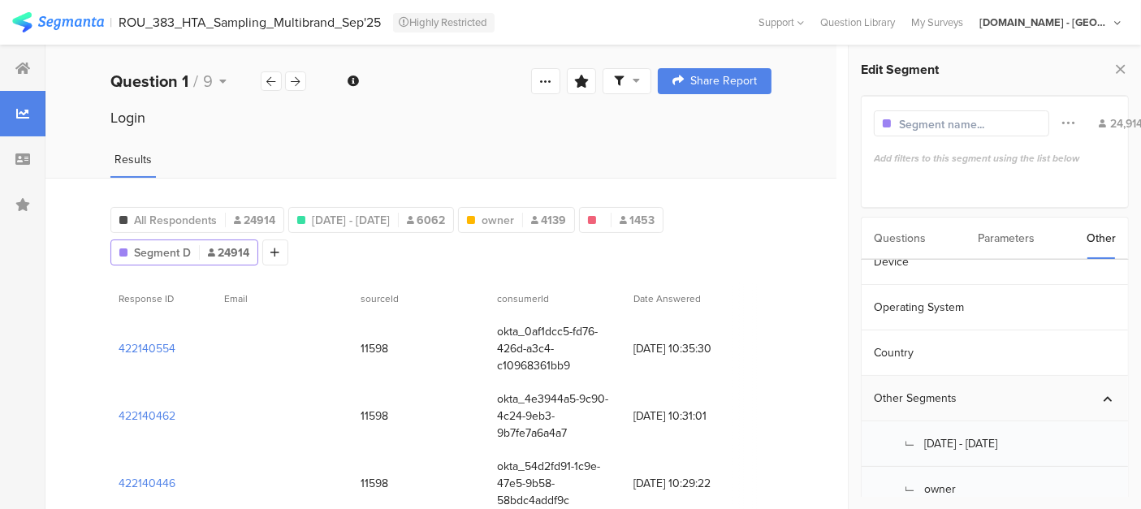
scroll to position [253, 0]
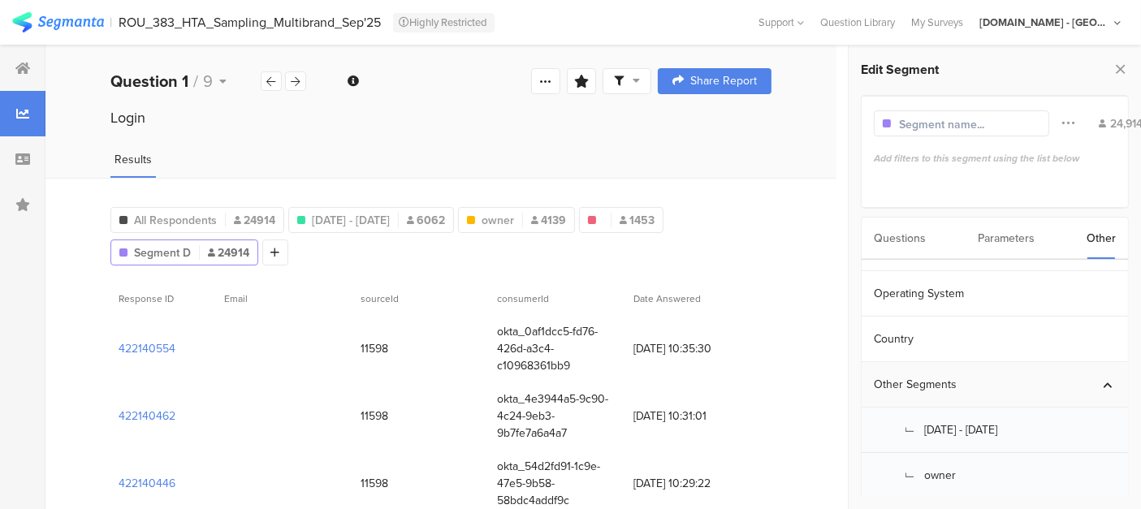
click at [930, 400] on div "Other Segments" at bounding box center [995, 384] width 266 height 45
click at [937, 467] on div "Other Segments" at bounding box center [986, 475] width 225 height 17
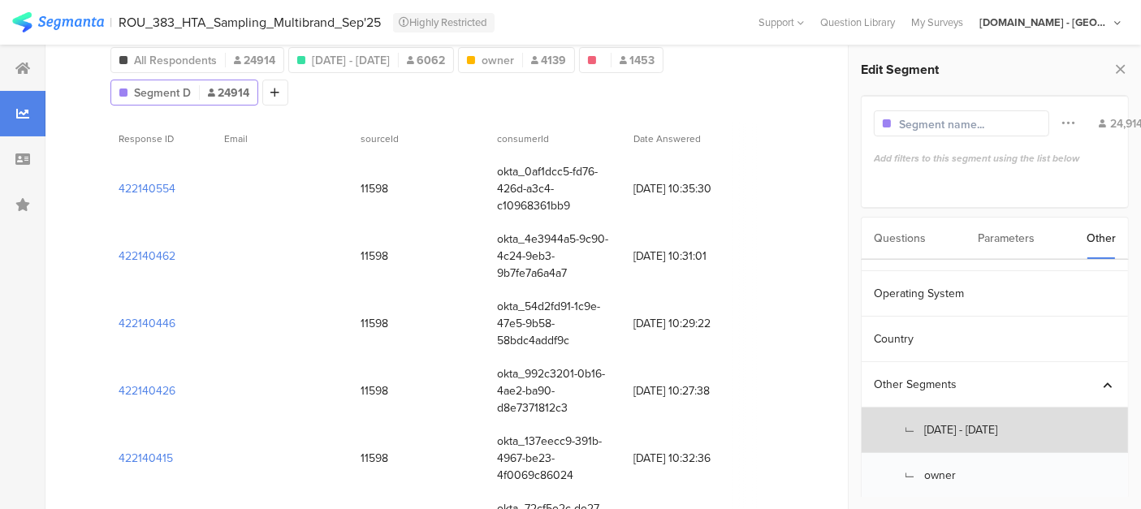
scroll to position [162, 0]
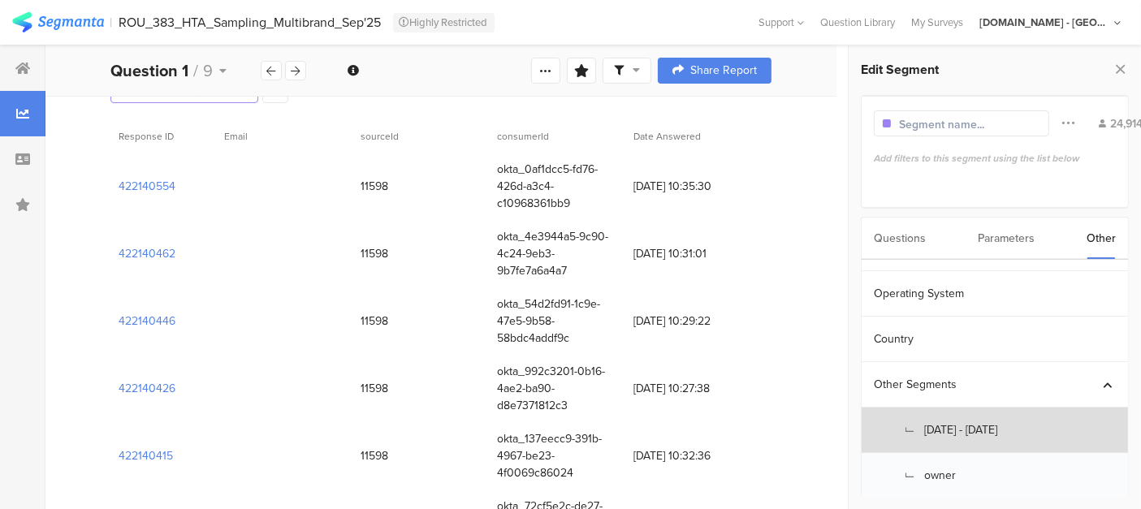
click at [944, 425] on section "L Sep 12, 2025 - Sep 20, 2025" at bounding box center [995, 430] width 266 height 45
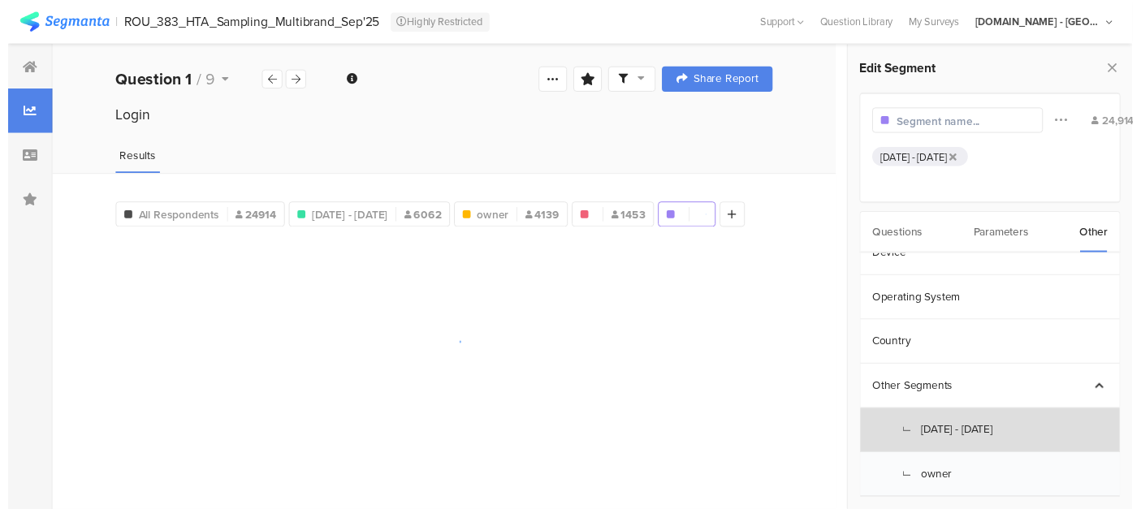
scroll to position [111, 0]
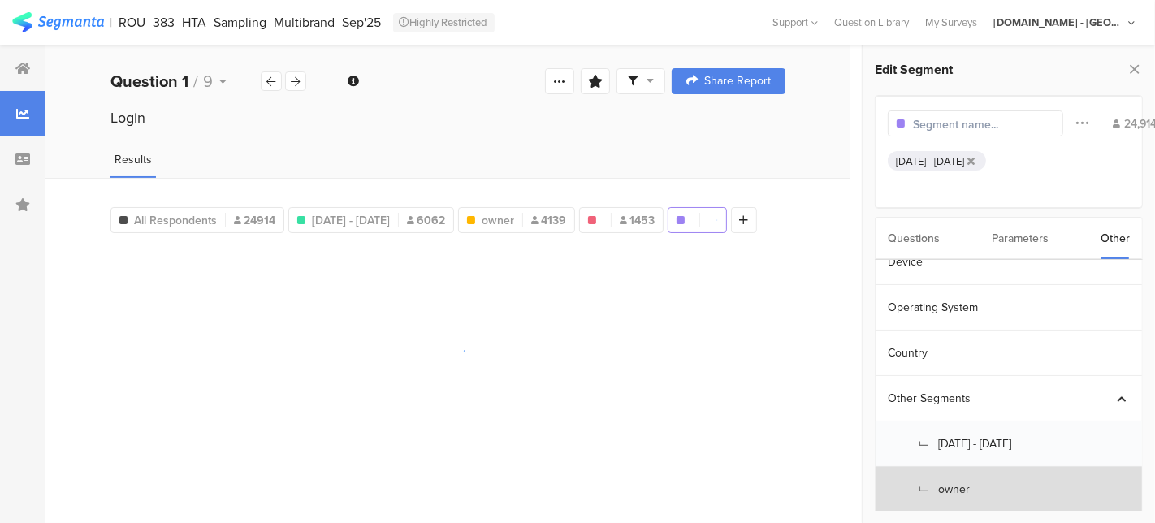
click at [940, 482] on section "L owner" at bounding box center [1008, 489] width 266 height 45
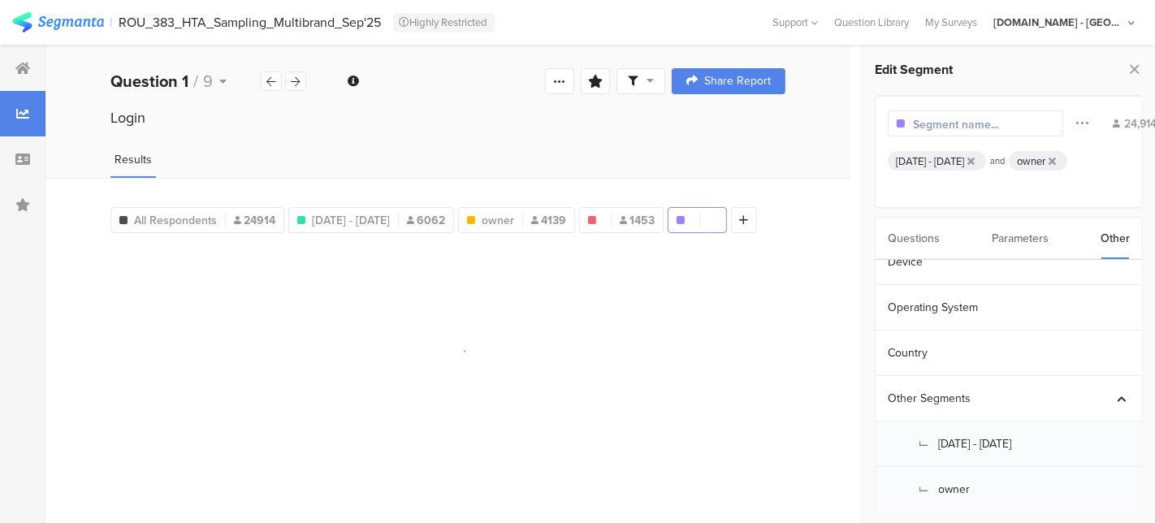
click at [1009, 163] on div "and" at bounding box center [997, 160] width 23 height 13
drag, startPoint x: 1072, startPoint y: 162, endPoint x: 1053, endPoint y: 161, distance: 18.7
click at [1009, 161] on div "and" at bounding box center [997, 160] width 23 height 13
click at [1063, 115] on div at bounding box center [1081, 123] width 37 height 31
click at [1063, 123] on div at bounding box center [1081, 123] width 37 height 31
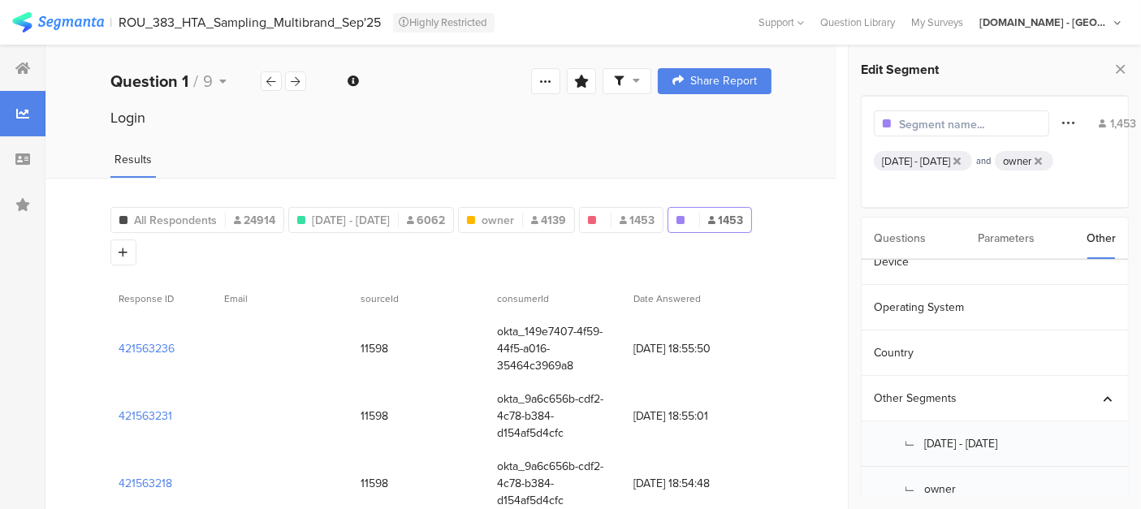
scroll to position [125, 0]
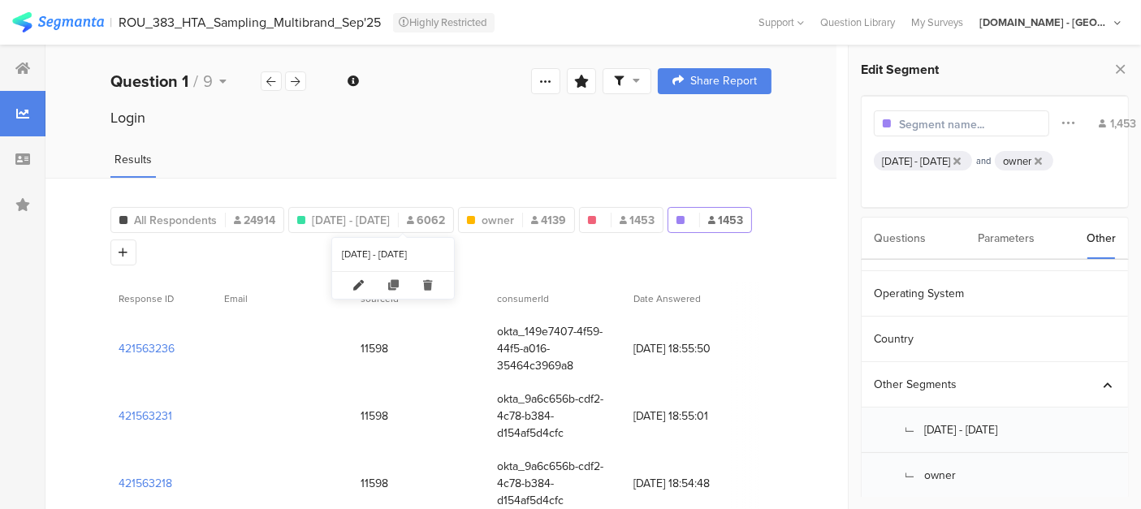
click at [369, 277] on icon at bounding box center [359, 285] width 35 height 27
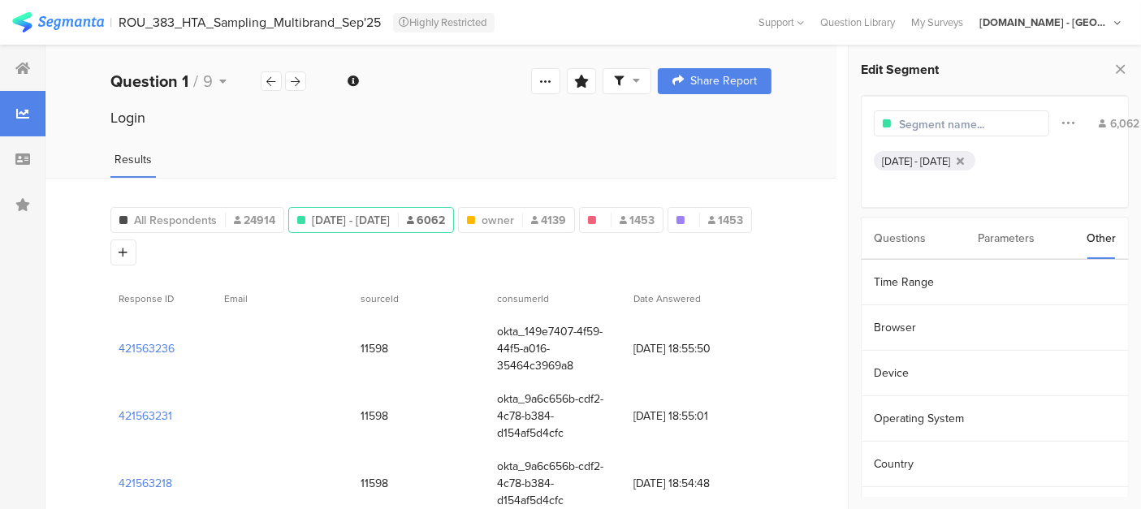
click at [950, 161] on div "Sep 12, 2025 - Sep 20, 2025" at bounding box center [916, 160] width 68 height 15
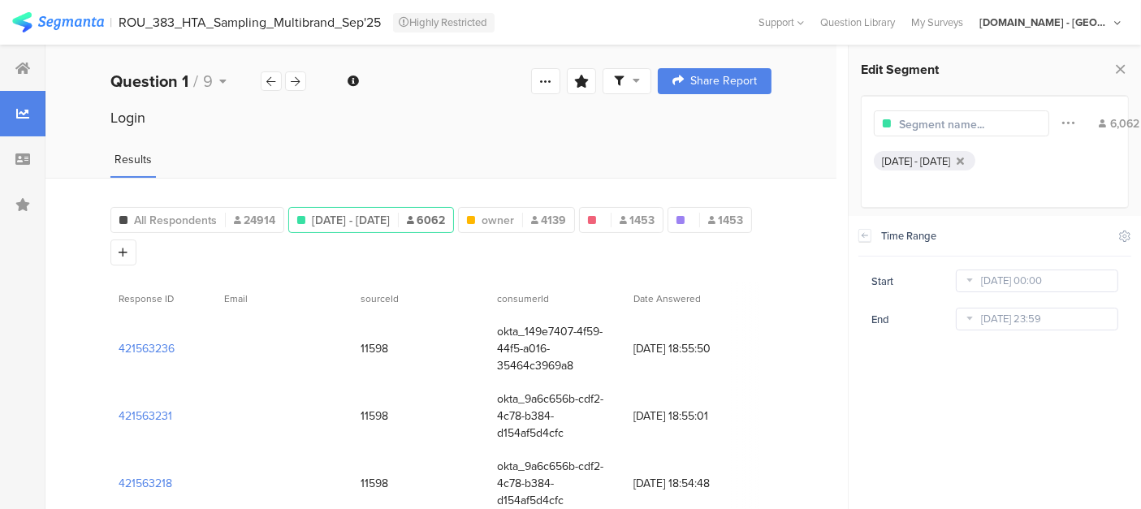
click at [16, 122] on div at bounding box center [22, 113] width 45 height 45
click at [19, 120] on div at bounding box center [22, 113] width 45 height 45
click at [1118, 67] on icon at bounding box center [1120, 69] width 17 height 23
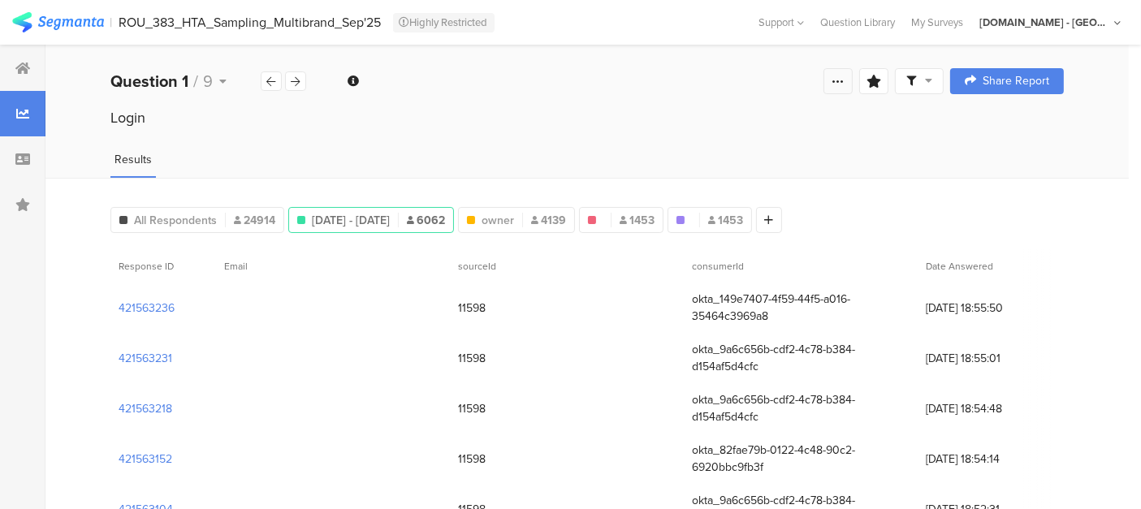
click at [844, 82] on icon at bounding box center [838, 81] width 13 height 13
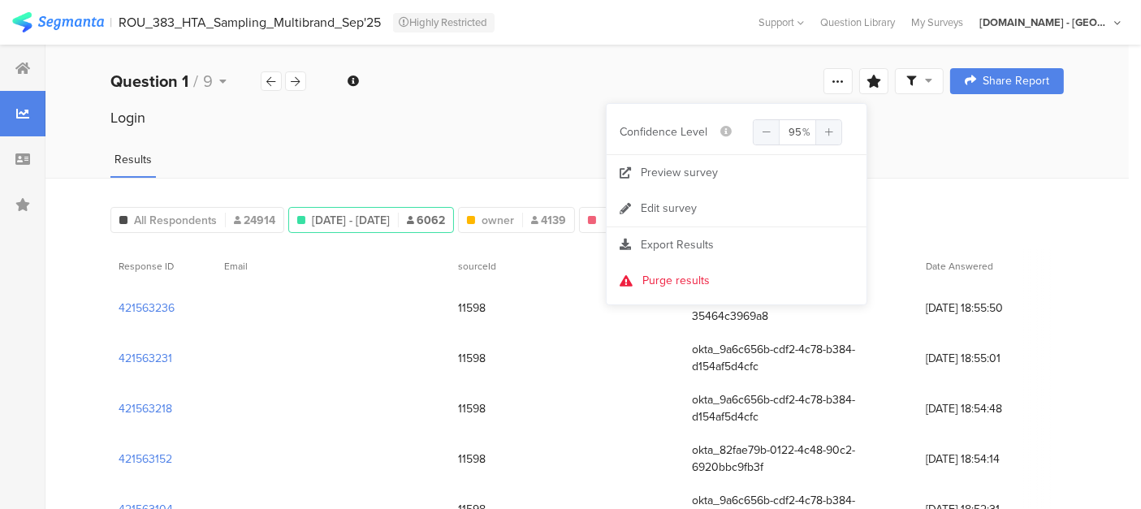
click at [997, 162] on div "Results" at bounding box center [586, 164] width 1083 height 27
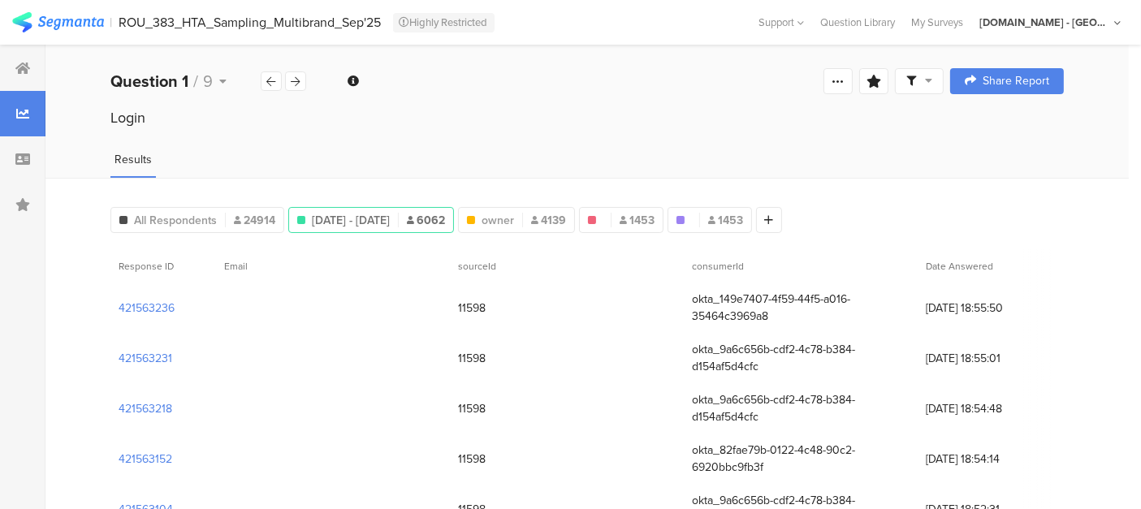
click at [932, 82] on span at bounding box center [919, 81] width 26 height 15
click at [996, 76] on div "Share Report" at bounding box center [1007, 81] width 84 height 13
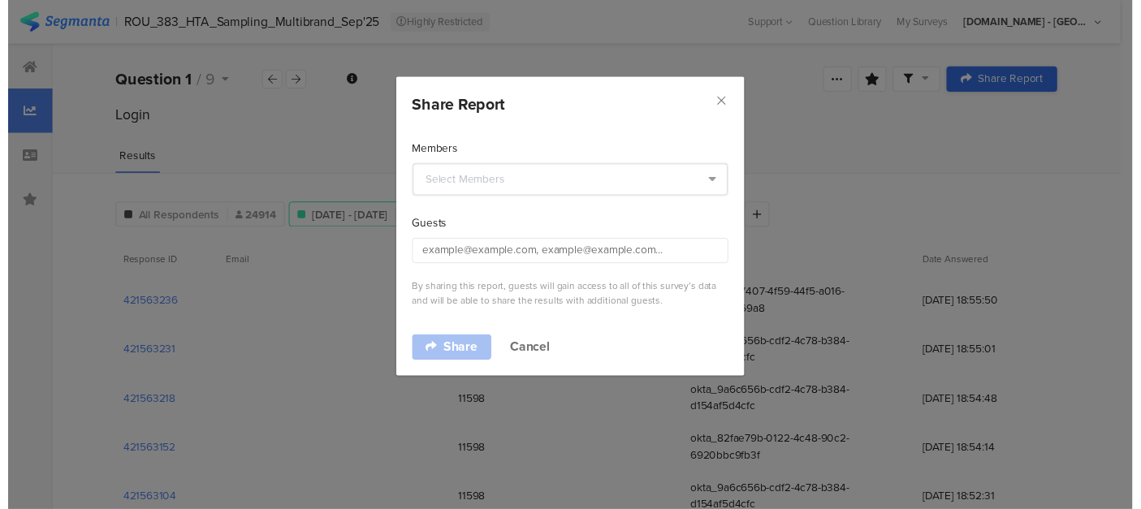
scroll to position [239, 0]
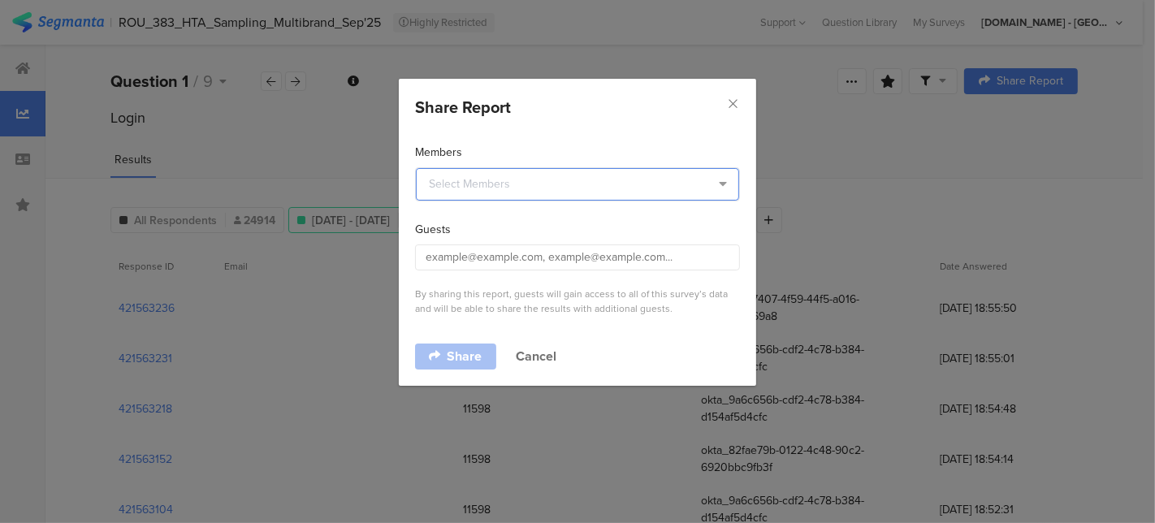
click at [548, 187] on input "dialog" at bounding box center [577, 184] width 323 height 32
click at [478, 270] on section "Guests By sharing this report, guests will gain access to all of this survey’s …" at bounding box center [577, 268] width 325 height 95
click at [468, 261] on input "dialog" at bounding box center [577, 257] width 325 height 26
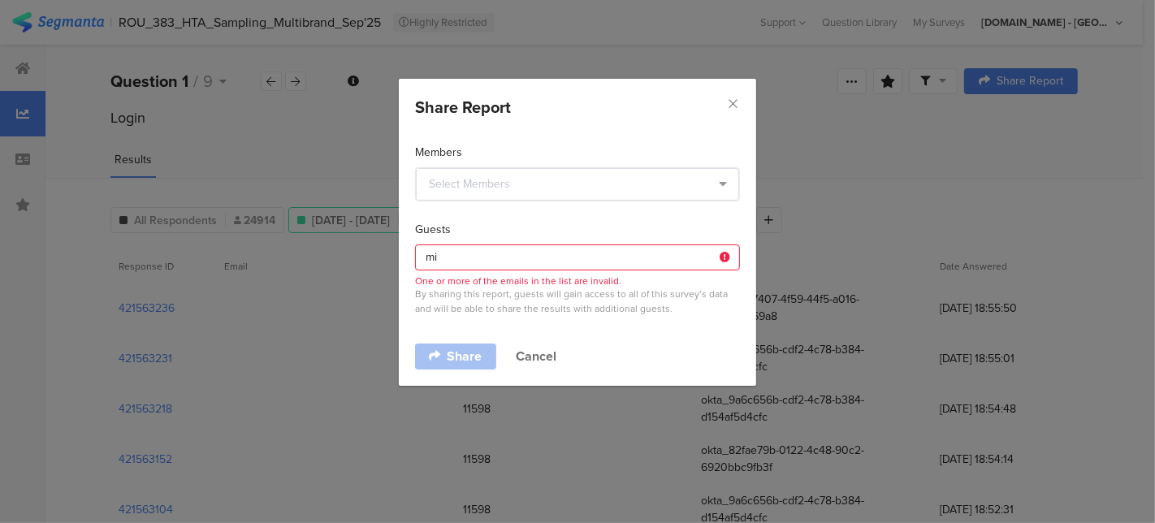
type input "m"
type input "b"
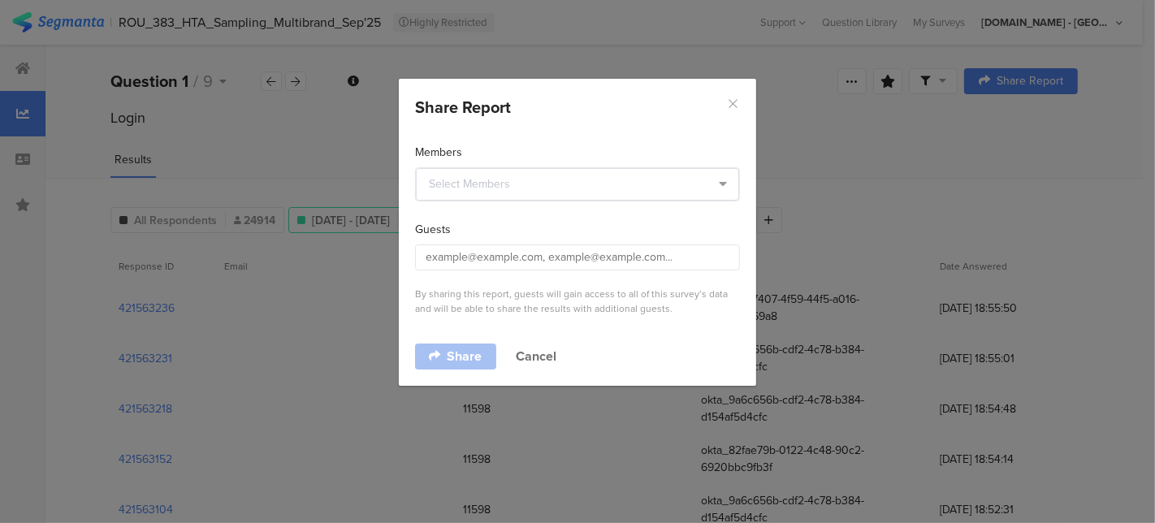
click at [731, 103] on icon "Close" at bounding box center [733, 104] width 14 height 14
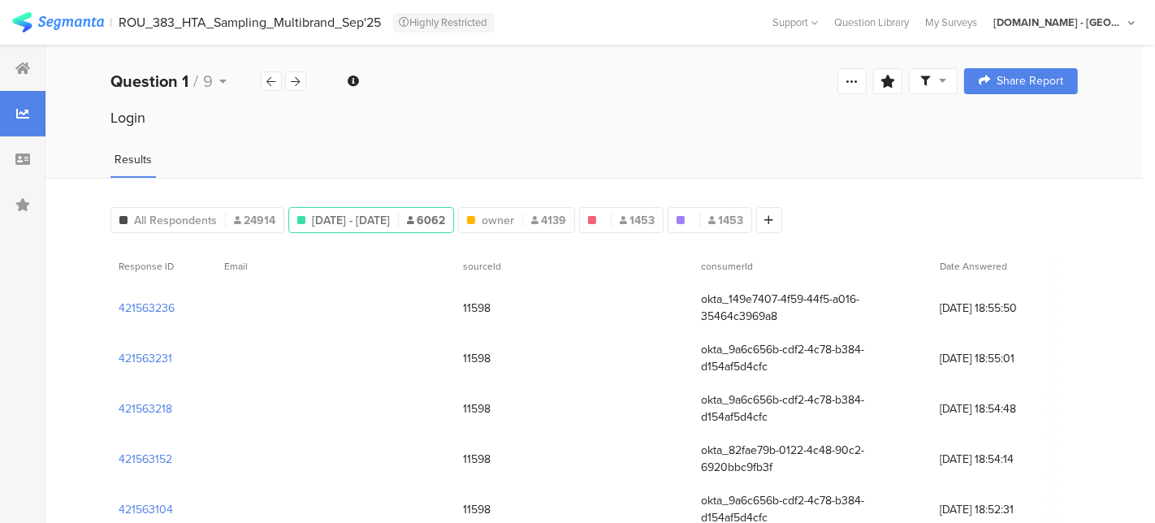
scroll to position [253, 0]
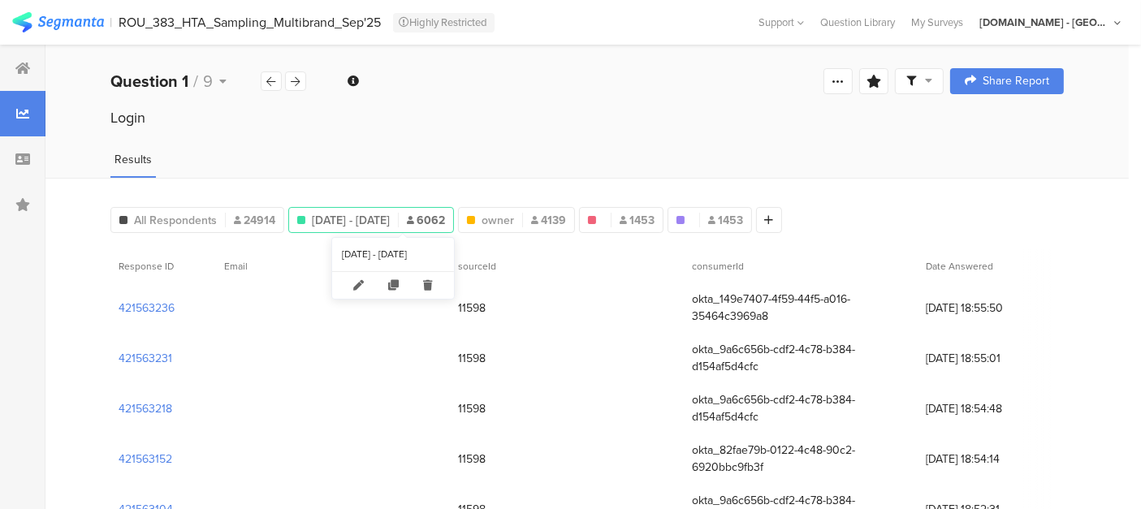
click at [390, 222] on span "Sep 12, 2025 - Sep 20, 2025" at bounding box center [351, 220] width 78 height 17
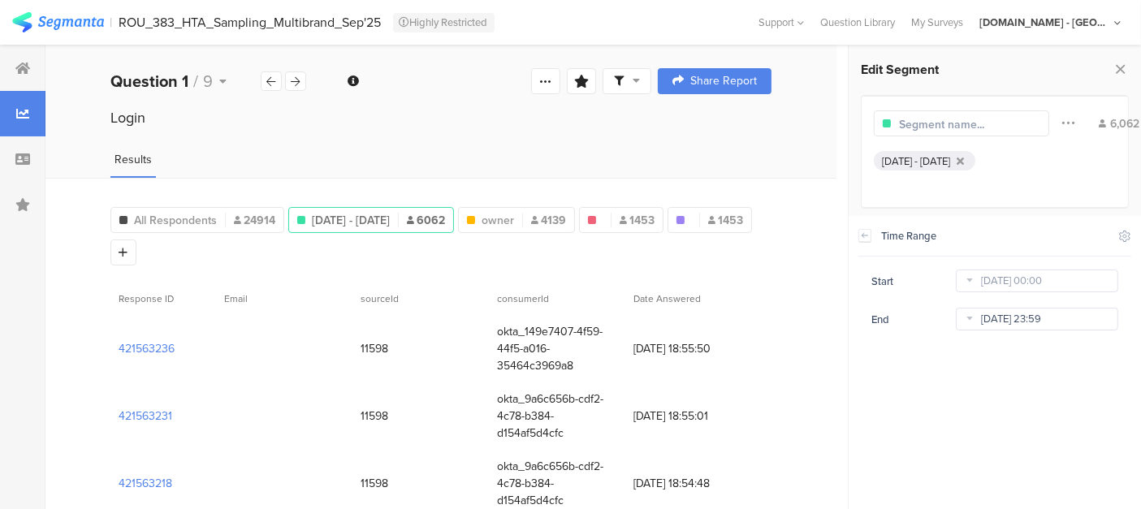
click at [1017, 322] on input "Sep 20 2025 23:59" at bounding box center [1037, 319] width 162 height 23
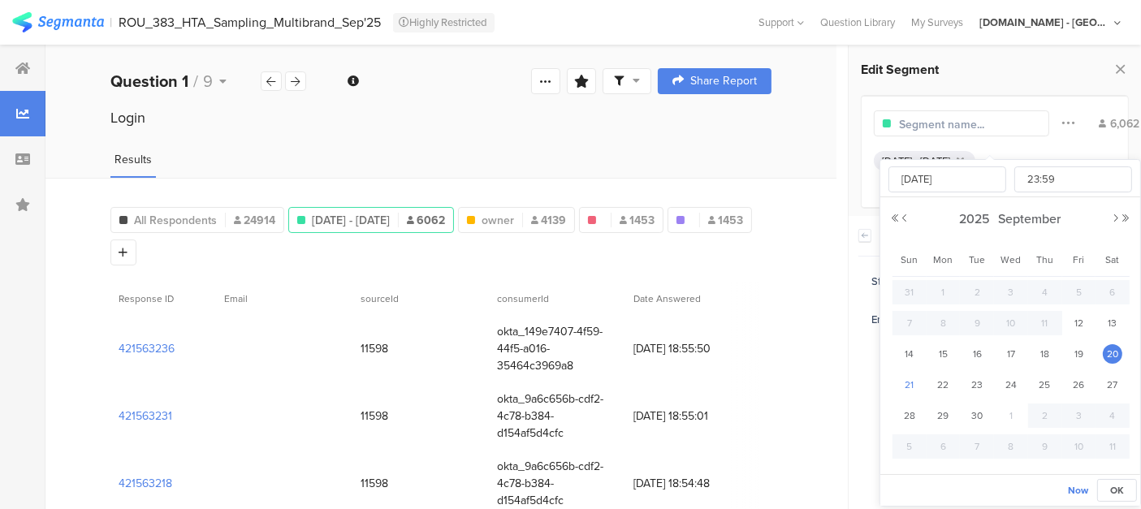
click at [907, 379] on span "21" at bounding box center [909, 384] width 19 height 19
type input "Sep 21 2025 23:59"
type input "Sep 21 2025"
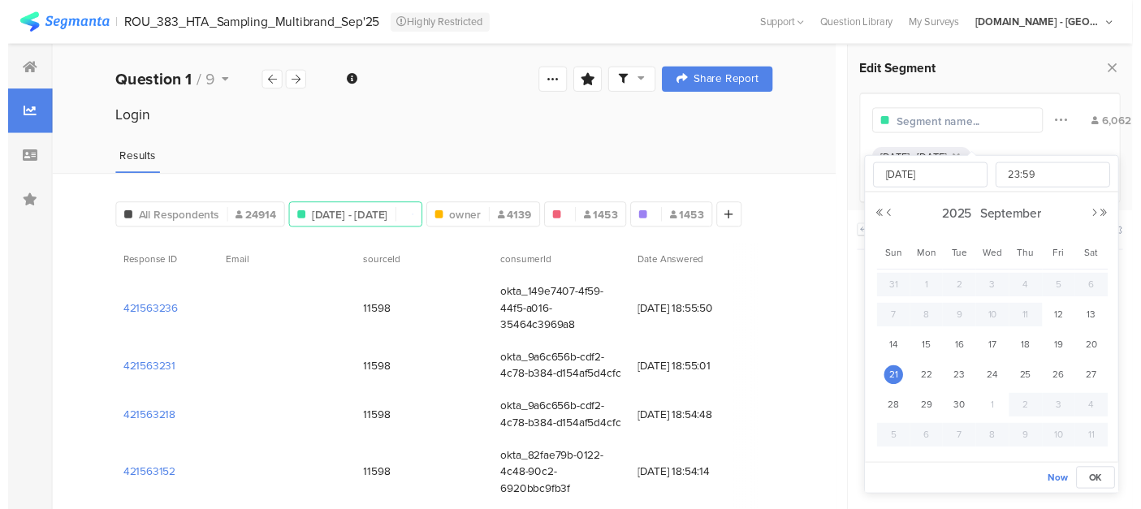
scroll to position [239, 0]
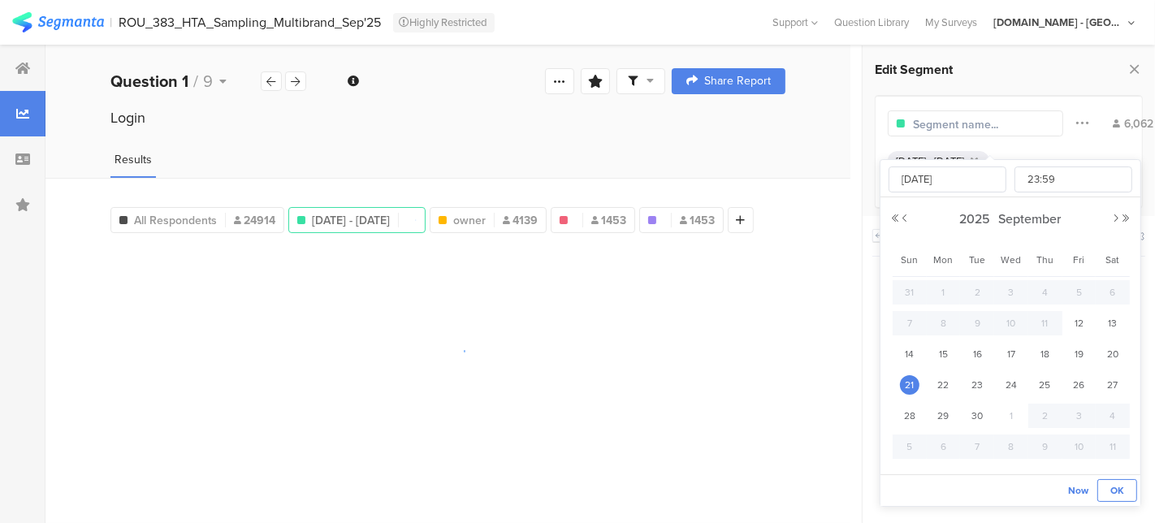
click at [1115, 488] on span "OK" at bounding box center [1117, 490] width 14 height 15
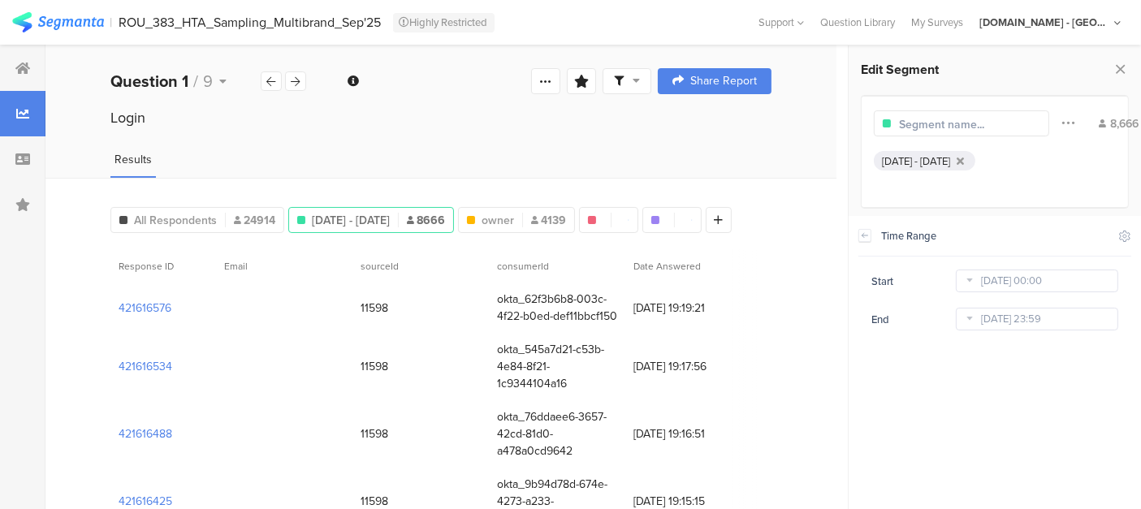
scroll to position [253, 0]
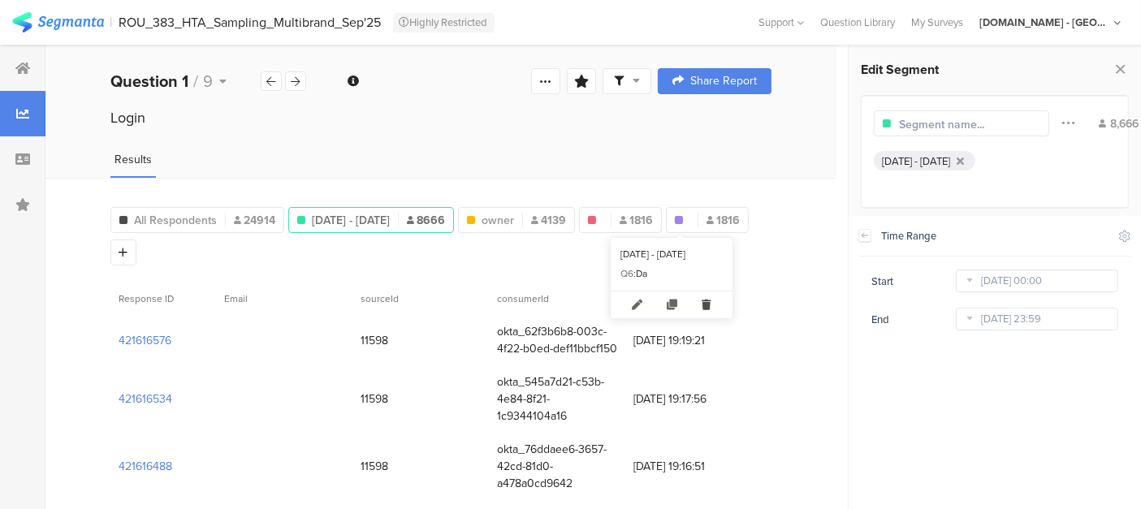
click at [716, 307] on icon at bounding box center [706, 305] width 33 height 27
type input "owner"
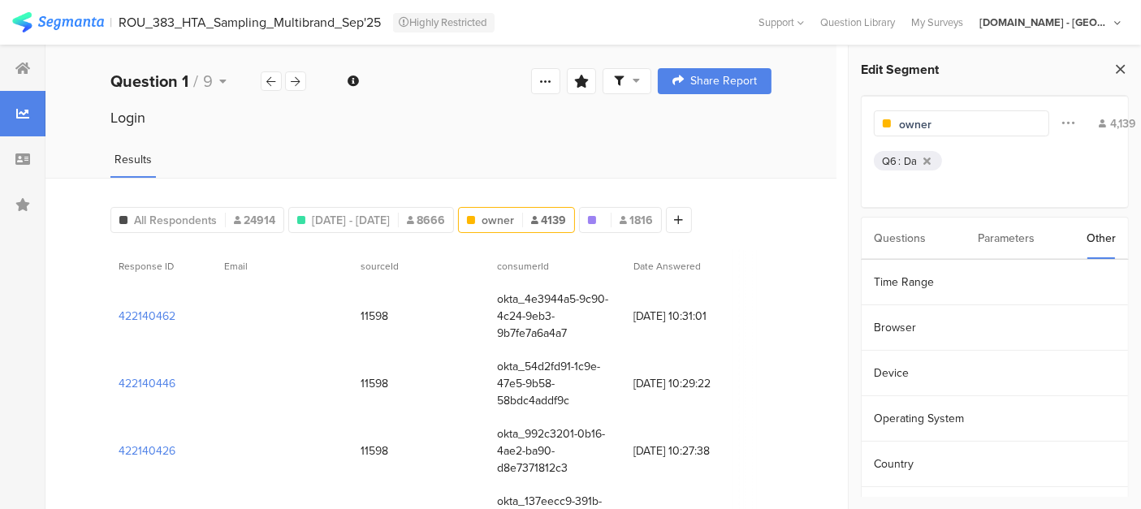
click at [1121, 70] on icon at bounding box center [1120, 69] width 17 height 23
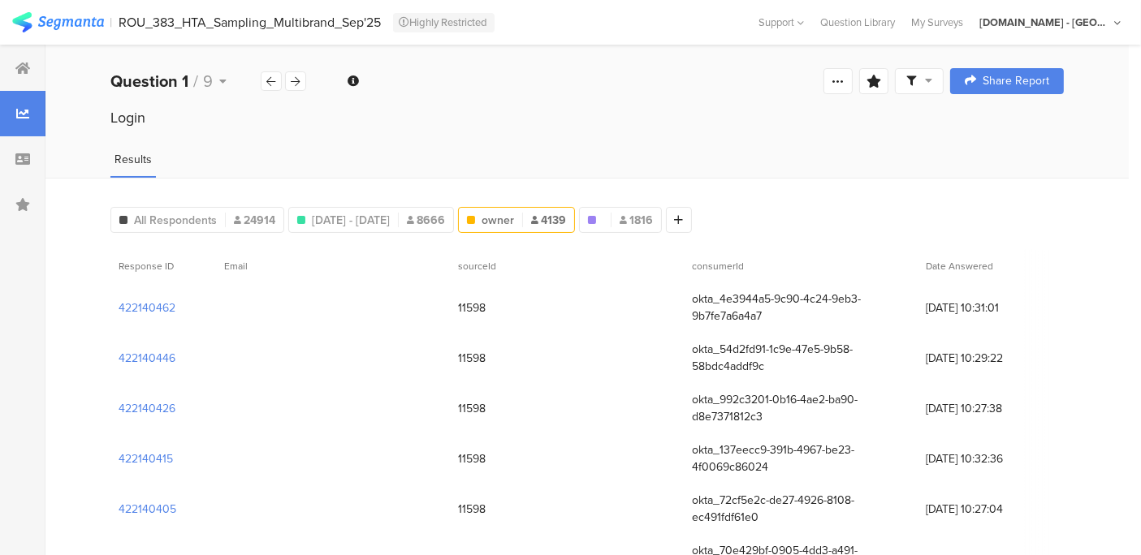
scroll to position [206, 0]
